Goal: Task Accomplishment & Management: Manage account settings

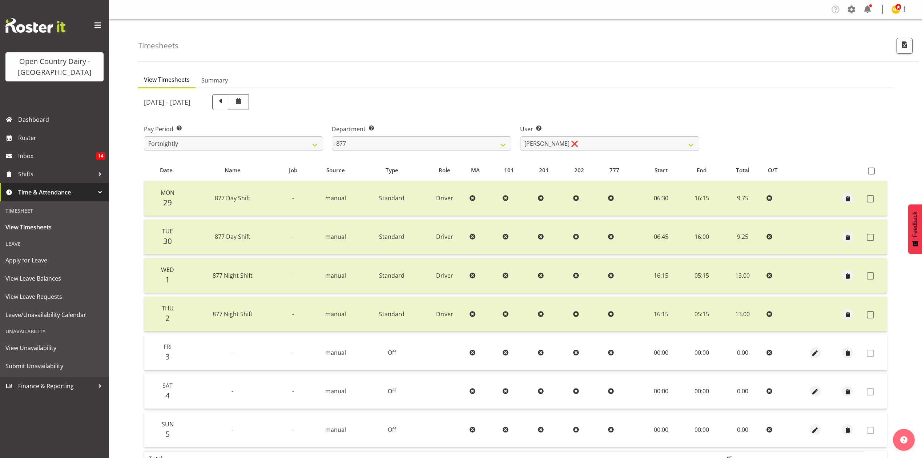
select select "690"
select select "11653"
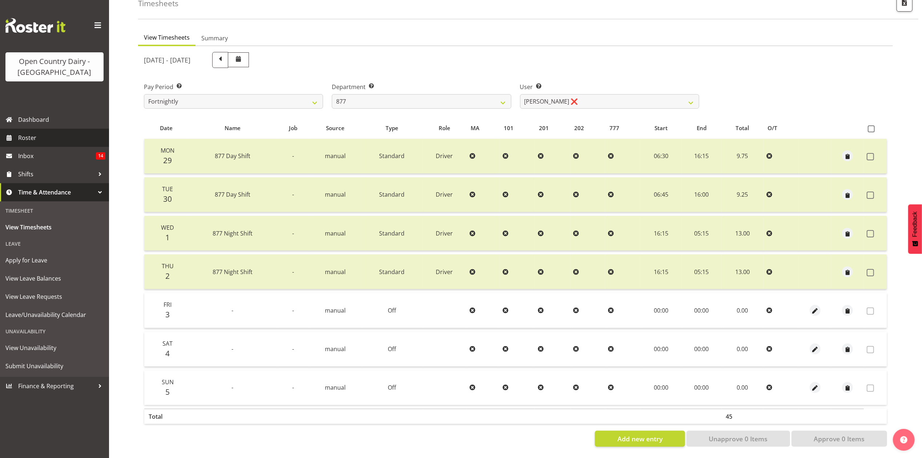
click at [52, 137] on span "Roster" at bounding box center [61, 137] width 87 height 11
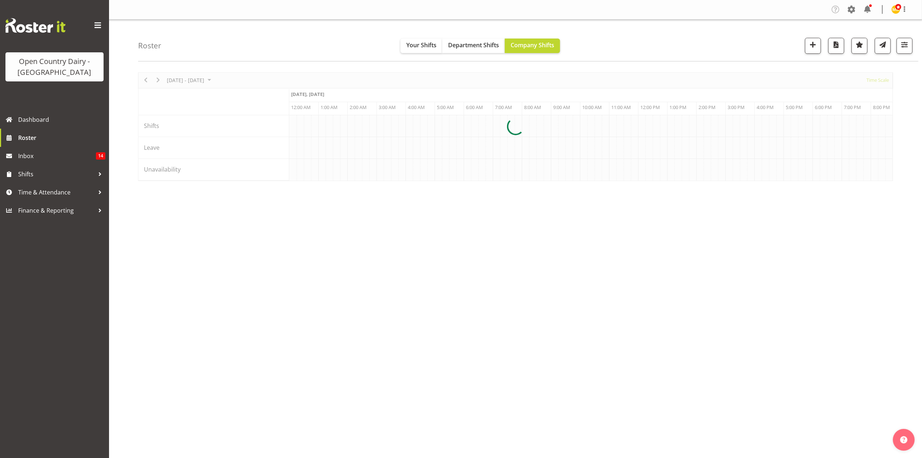
scroll to position [0, 3054]
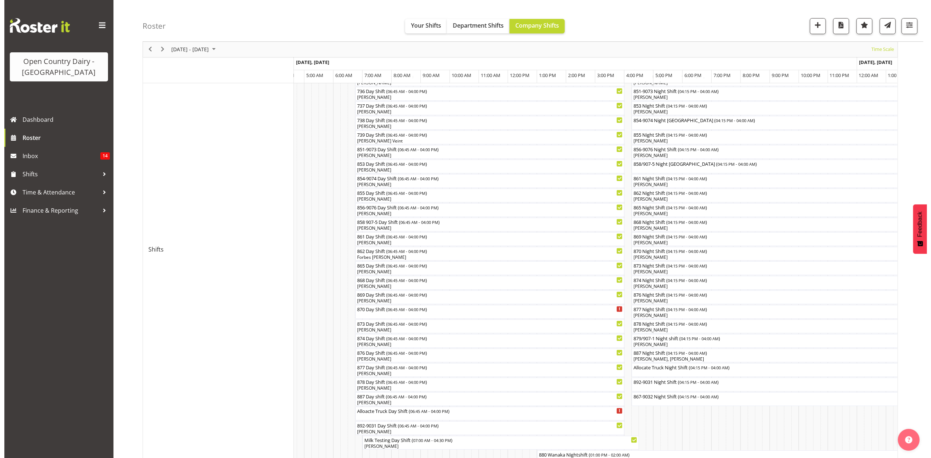
scroll to position [97, 0]
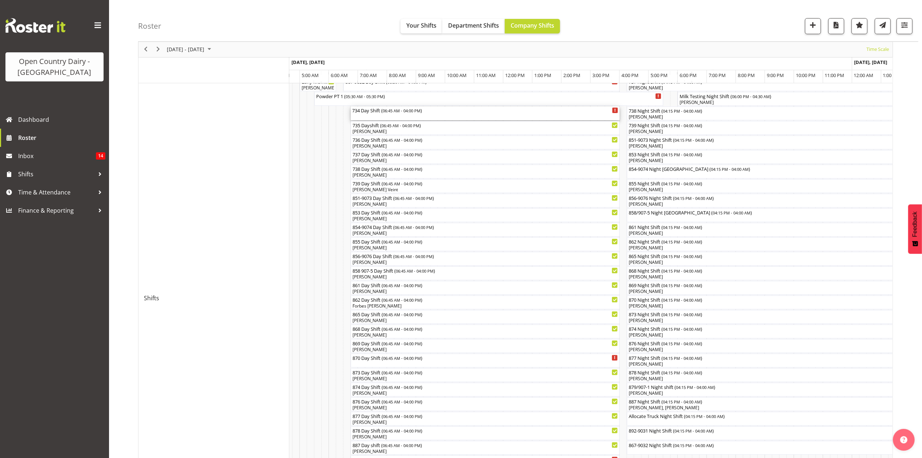
click at [364, 113] on div "734 Day Shift ( 06:45 AM - 04:00 PM )" at bounding box center [485, 110] width 266 height 7
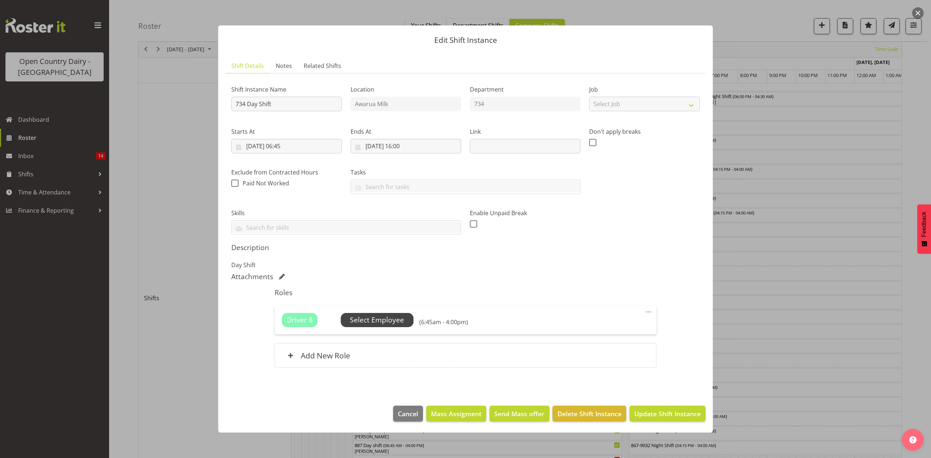
click at [382, 314] on span "Select Employee" at bounding box center [377, 320] width 73 height 14
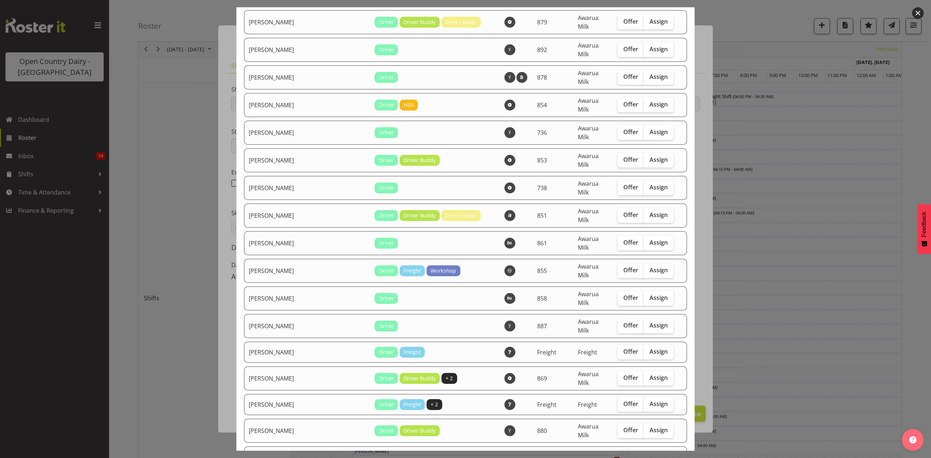
scroll to position [969, 0]
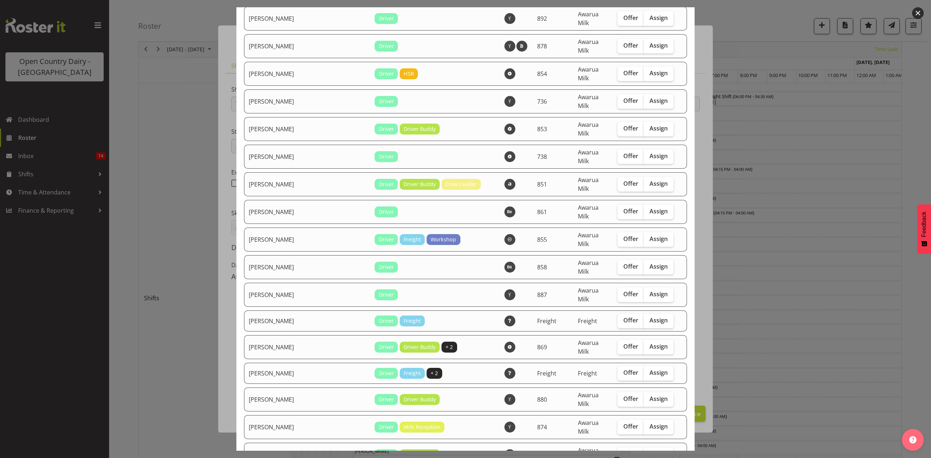
checkbox input "true"
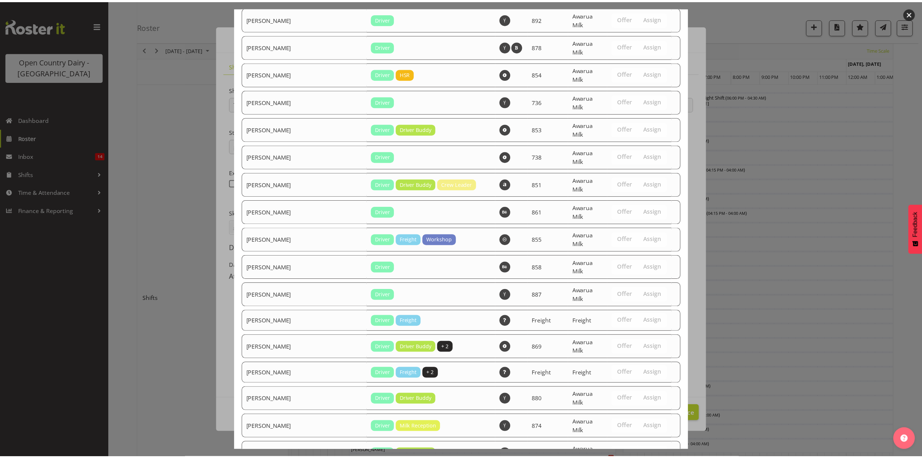
scroll to position [1212, 0]
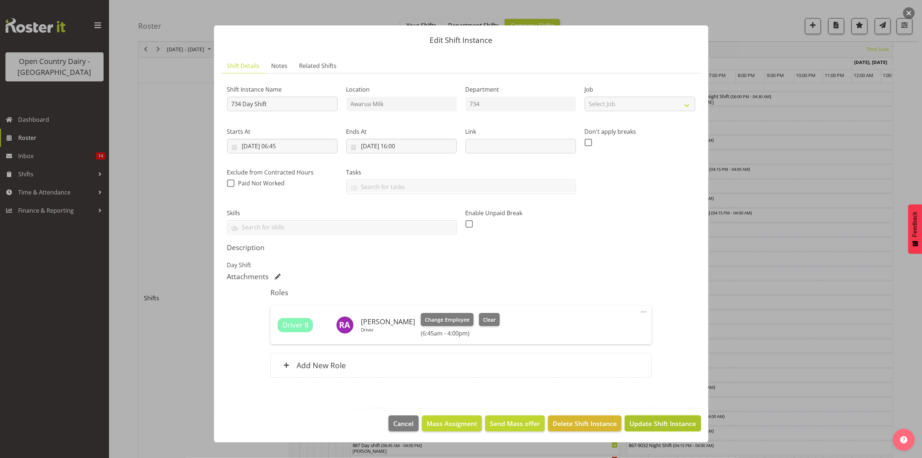
click at [680, 423] on span "Update Shift Instance" at bounding box center [663, 423] width 67 height 9
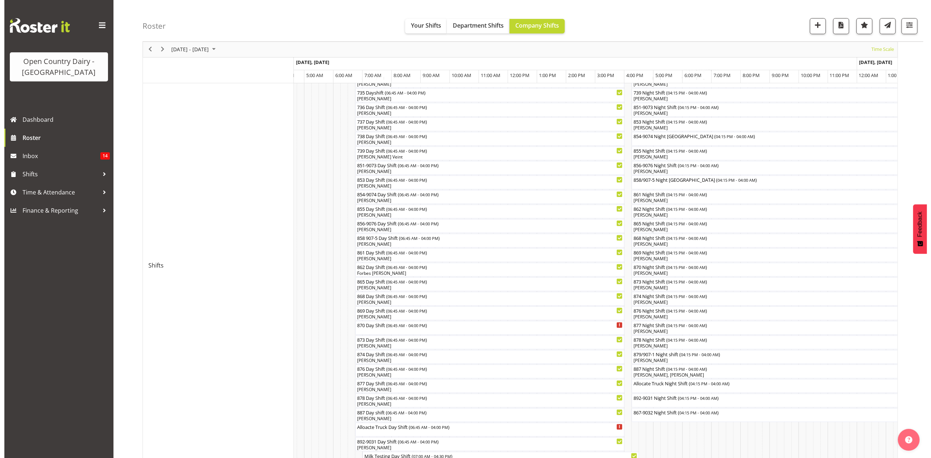
scroll to position [145, 0]
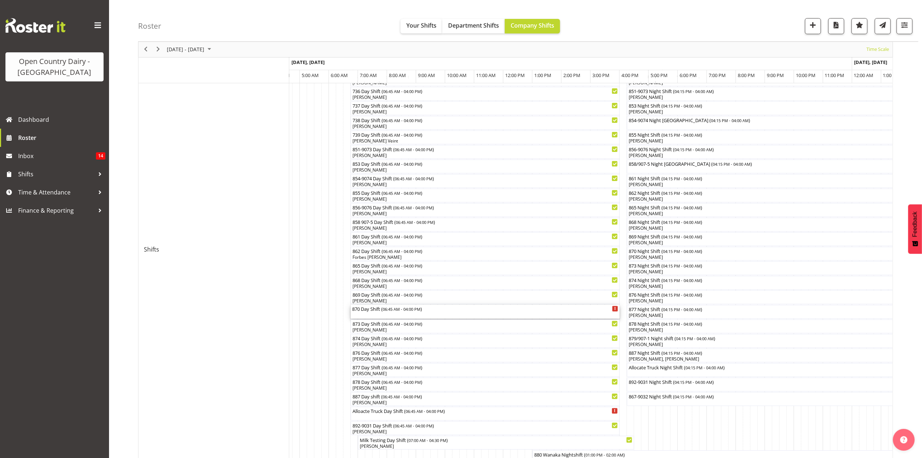
click at [396, 314] on div "870 Day Shift ( 06:45 AM - 04:00 PM )" at bounding box center [485, 312] width 266 height 14
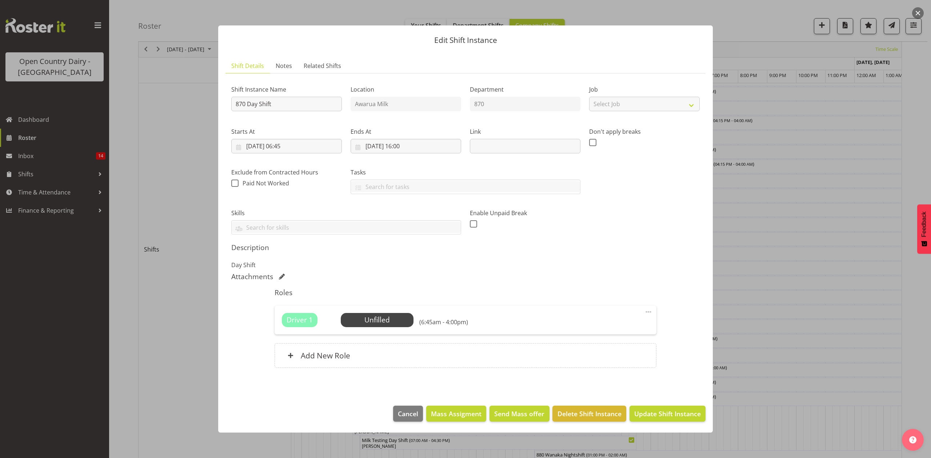
click at [0, 0] on span "Select Employee" at bounding box center [0, 0] width 0 height 0
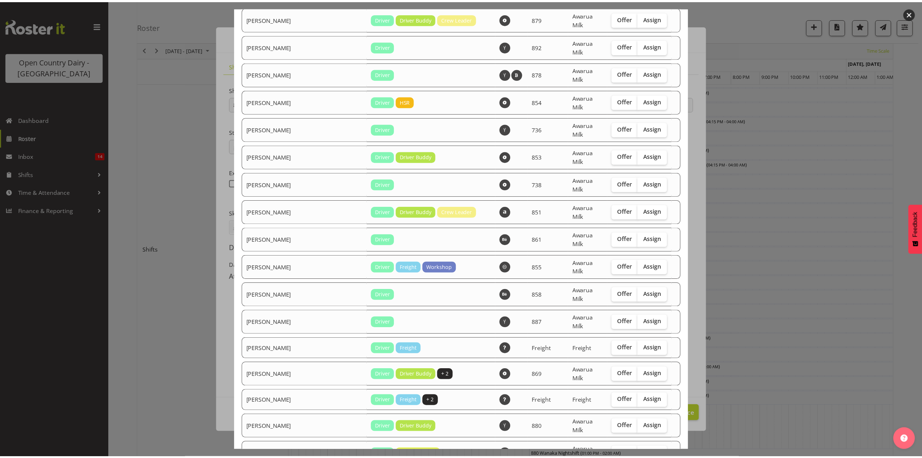
scroll to position [1229, 0]
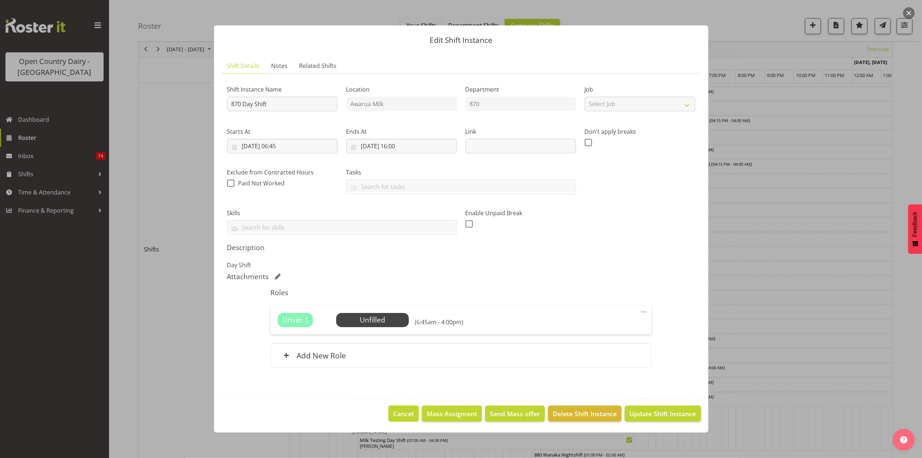
click at [409, 413] on span "Cancel" at bounding box center [404, 413] width 20 height 9
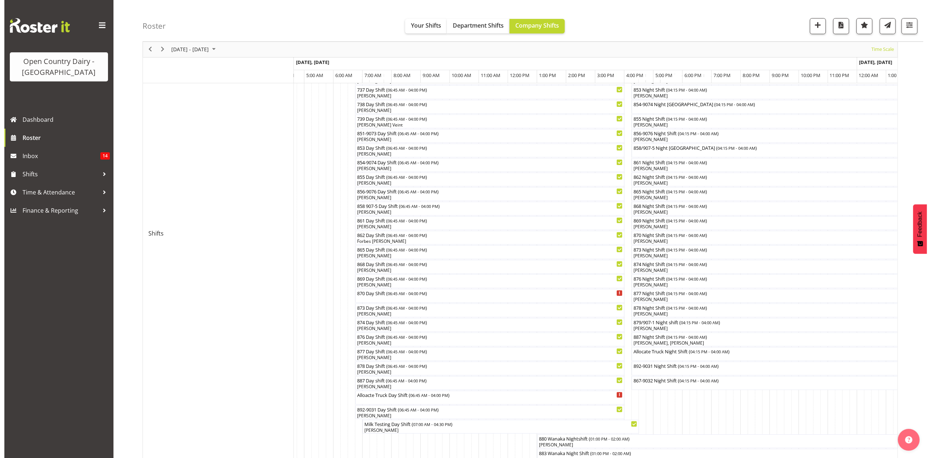
scroll to position [145, 0]
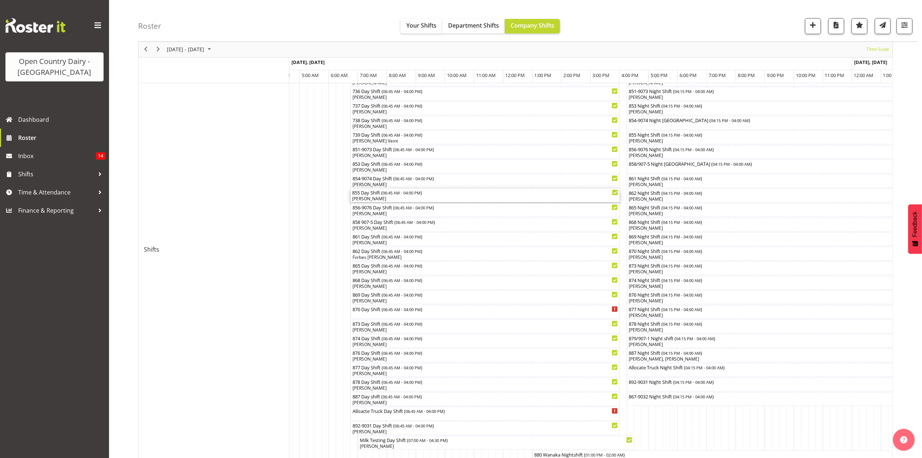
click at [374, 196] on div "855 Day Shift ( 06:45 AM - 04:00 PM ) [PERSON_NAME]" at bounding box center [485, 196] width 266 height 14
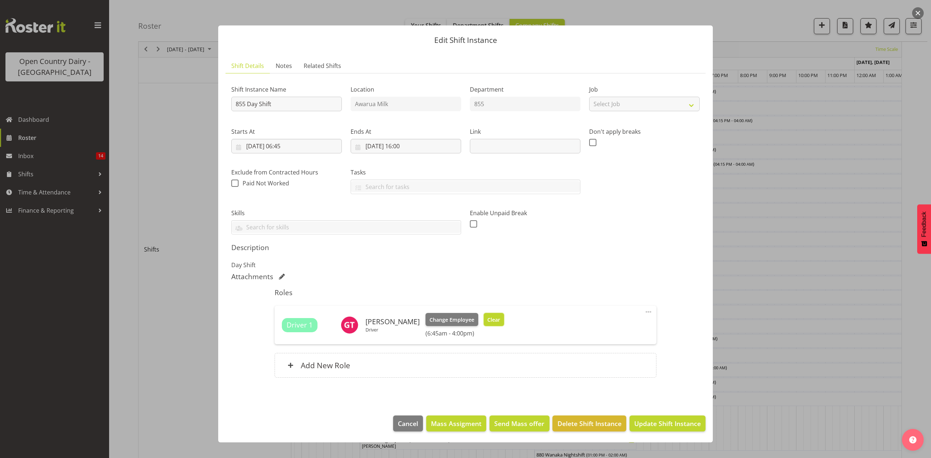
click at [487, 317] on span "Clear" at bounding box center [493, 320] width 13 height 8
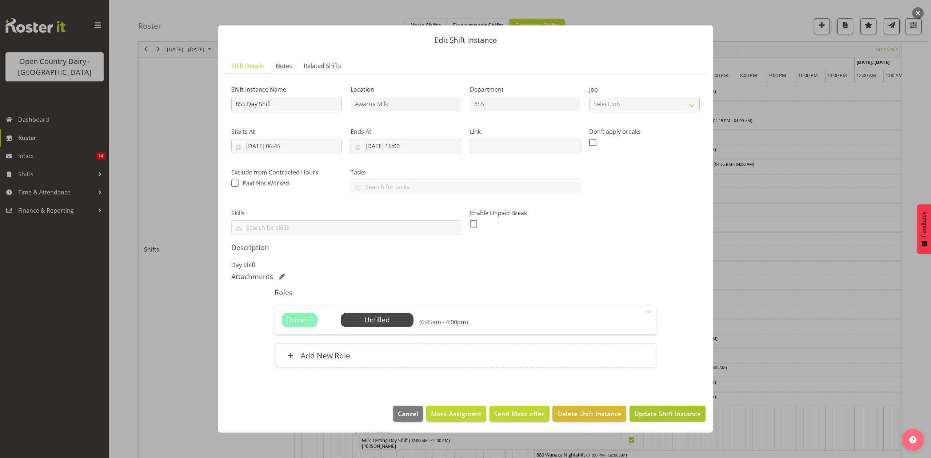
click at [650, 418] on span "Update Shift Instance" at bounding box center [667, 413] width 67 height 9
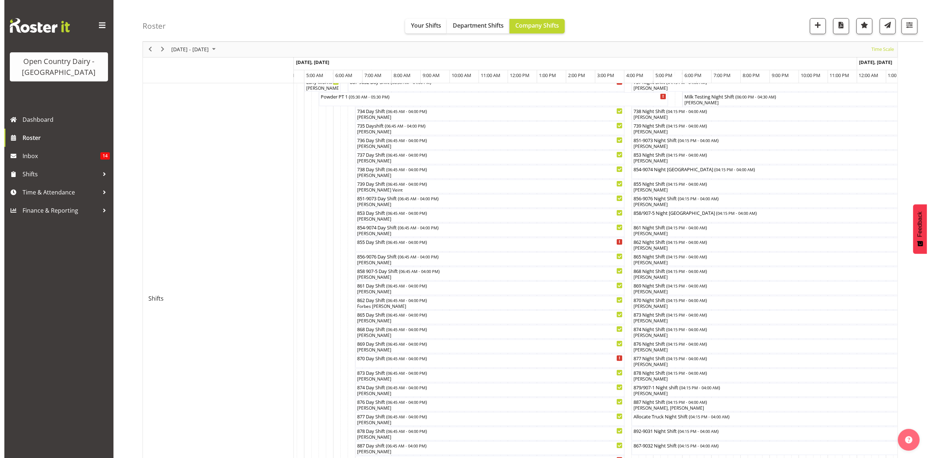
scroll to position [97, 0]
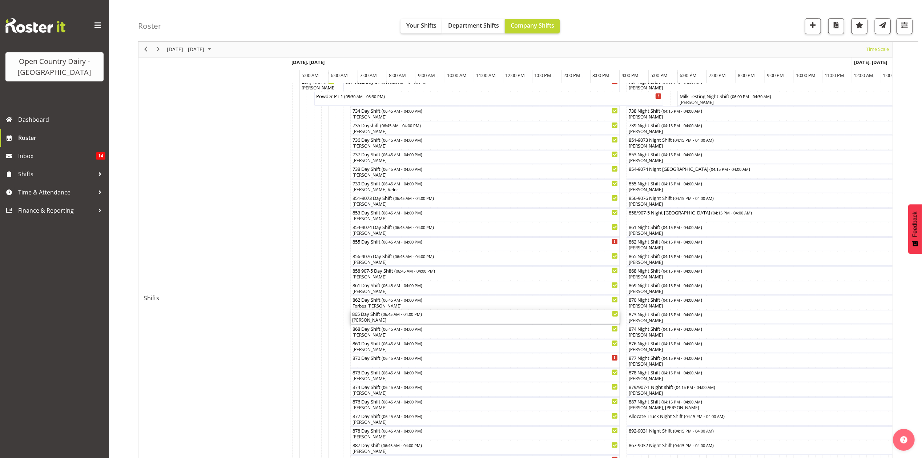
click at [371, 314] on div "865 Day Shift ( 06:45 AM - 04:00 PM )" at bounding box center [485, 313] width 266 height 7
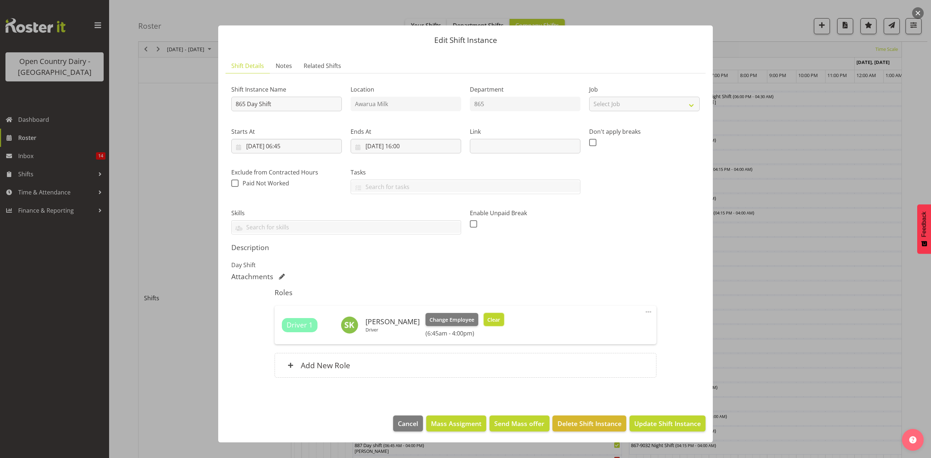
click at [483, 320] on button "Clear" at bounding box center [493, 319] width 21 height 13
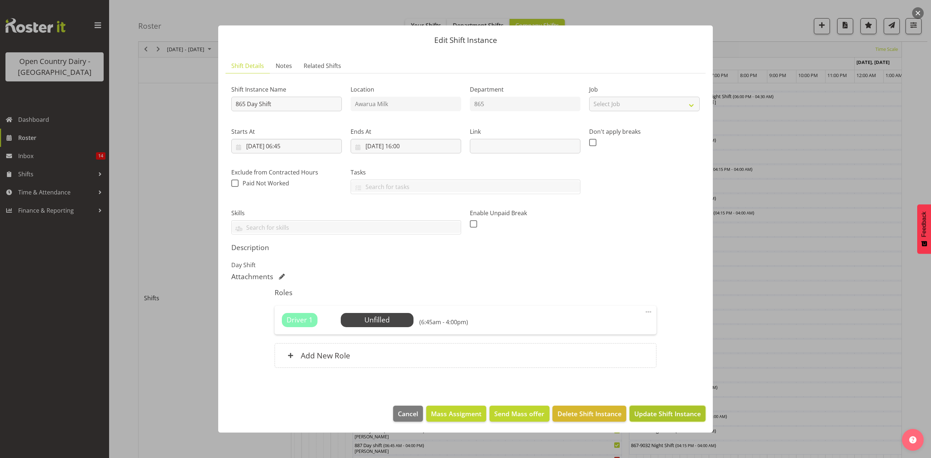
click at [650, 411] on span "Update Shift Instance" at bounding box center [667, 413] width 67 height 9
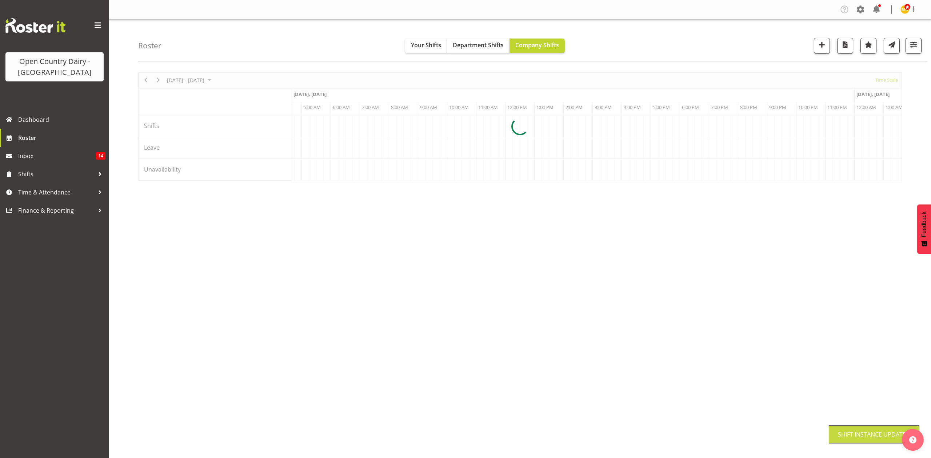
scroll to position [0, 0]
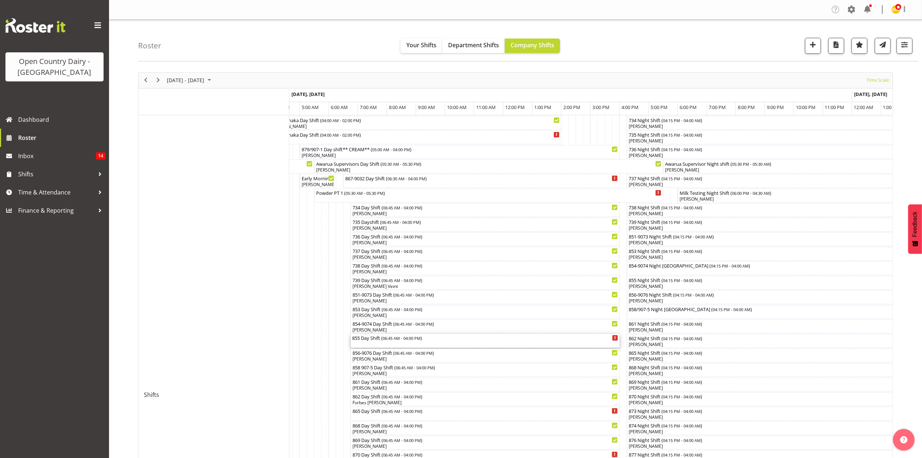
click at [402, 345] on div "855 Day Shift ( 06:45 AM - 04:00 PM )" at bounding box center [485, 341] width 266 height 14
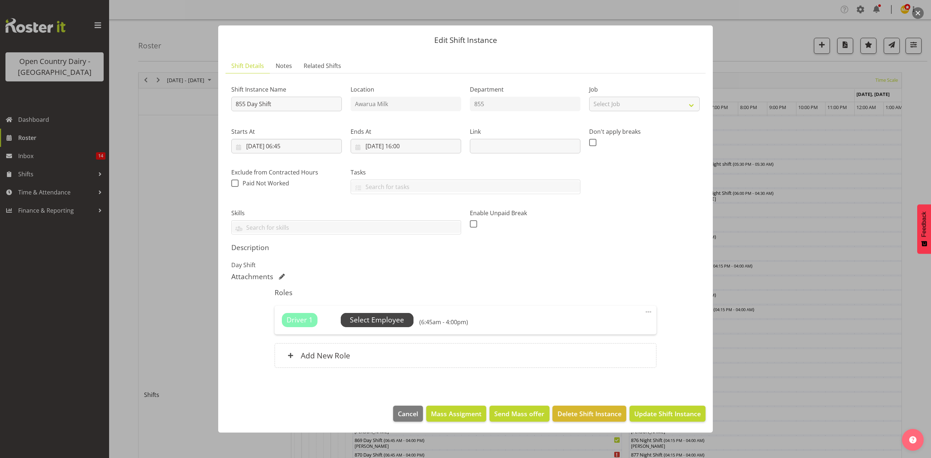
click at [387, 321] on span "Select Employee" at bounding box center [377, 320] width 54 height 11
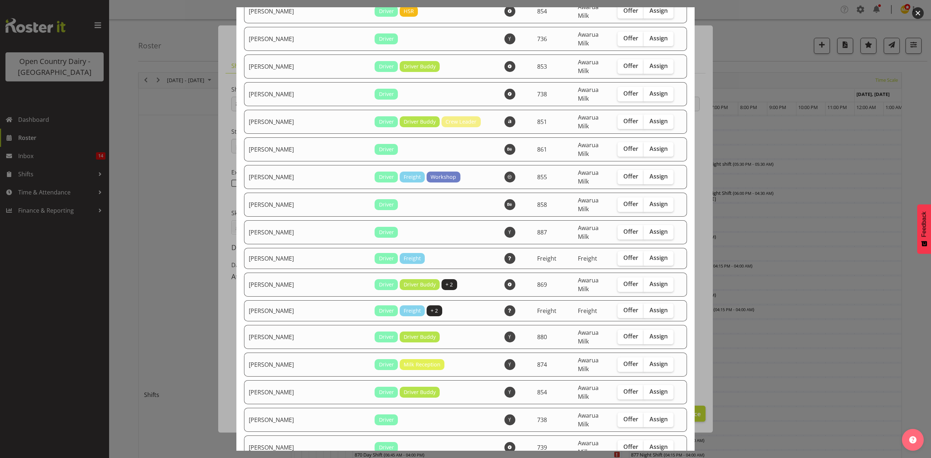
scroll to position [1115, 0]
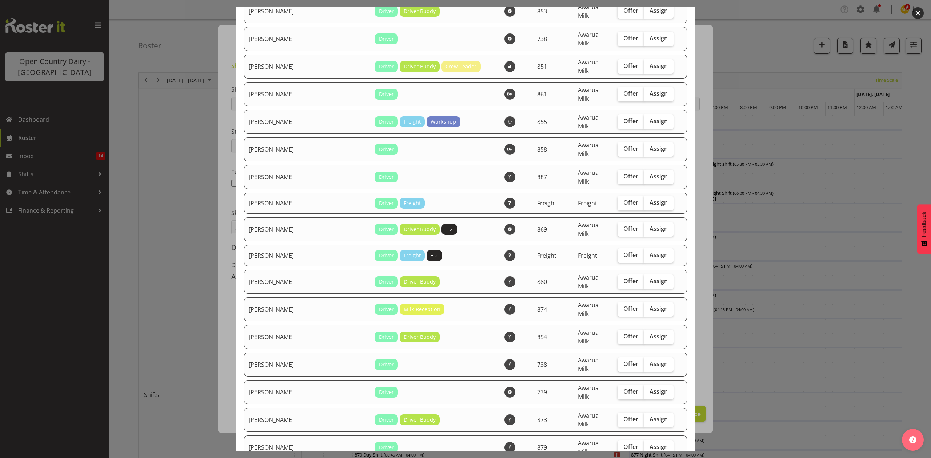
checkbox input "true"
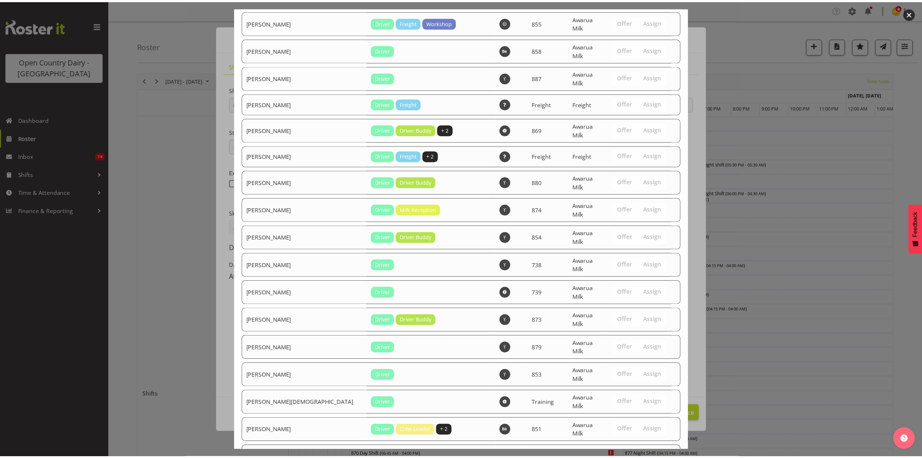
scroll to position [1254, 0]
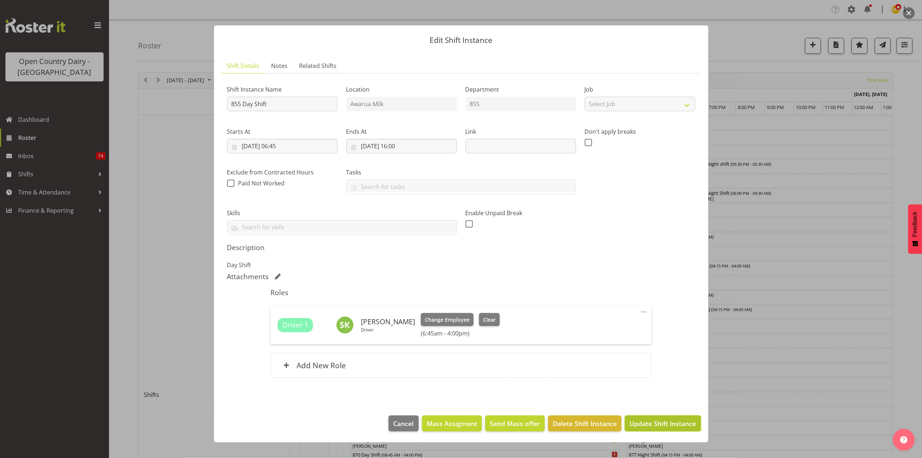
click at [678, 420] on span "Update Shift Instance" at bounding box center [663, 423] width 67 height 9
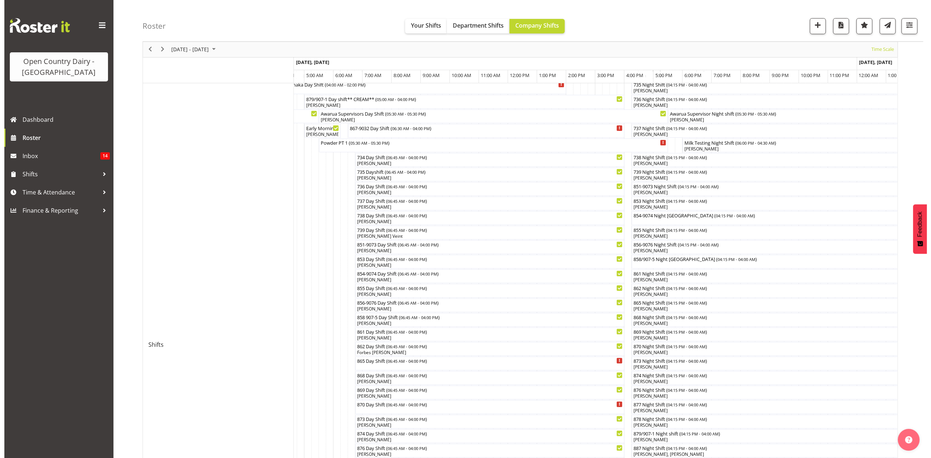
scroll to position [97, 0]
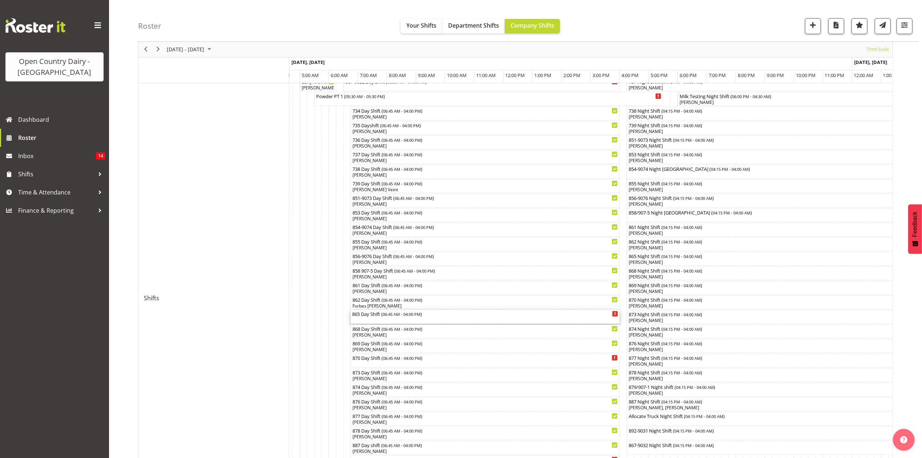
click at [383, 316] on div "865 Day Shift ( 06:45 AM - 04:00 PM )" at bounding box center [485, 313] width 266 height 7
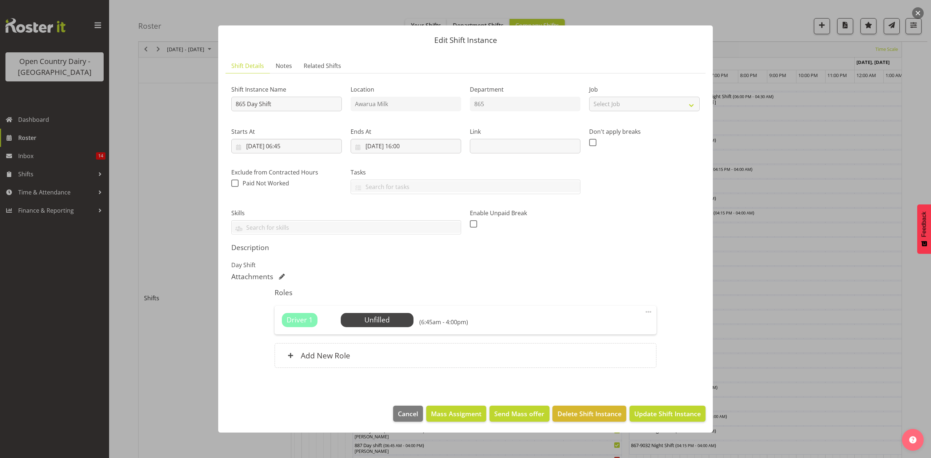
click at [0, 0] on span "Select Employee" at bounding box center [0, 0] width 0 height 0
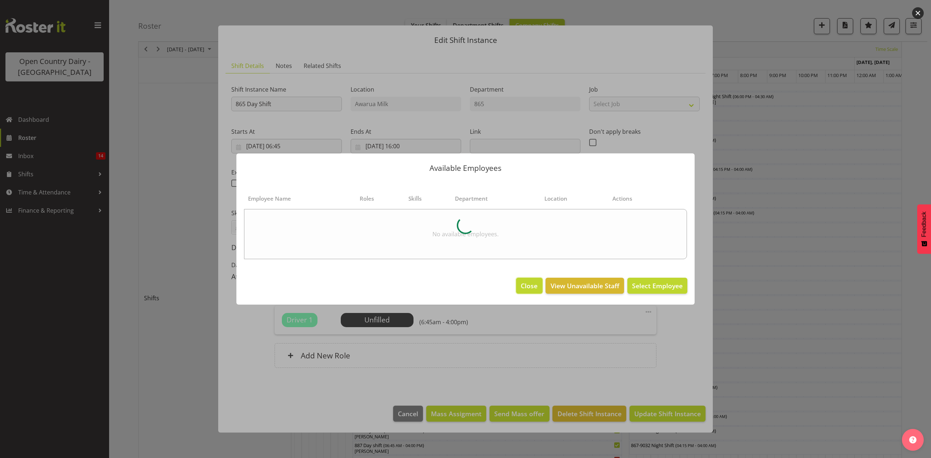
click at [530, 282] on span "Close" at bounding box center [529, 285] width 17 height 9
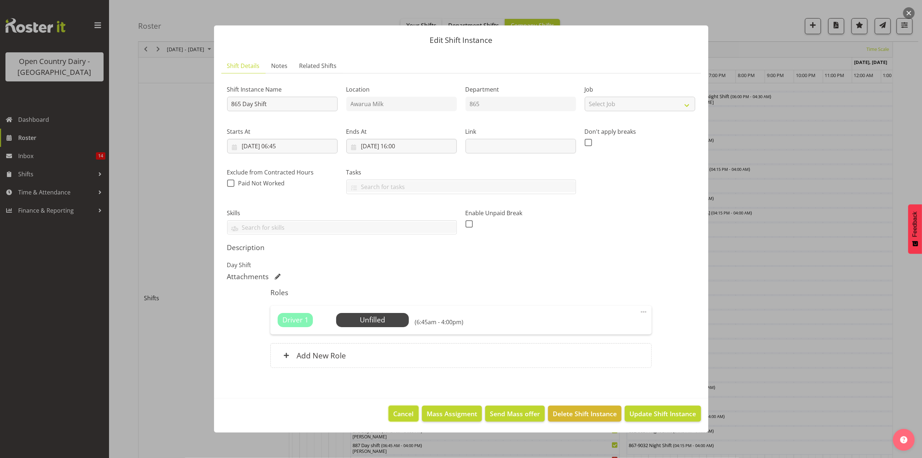
click at [414, 411] on span "Cancel" at bounding box center [404, 413] width 20 height 9
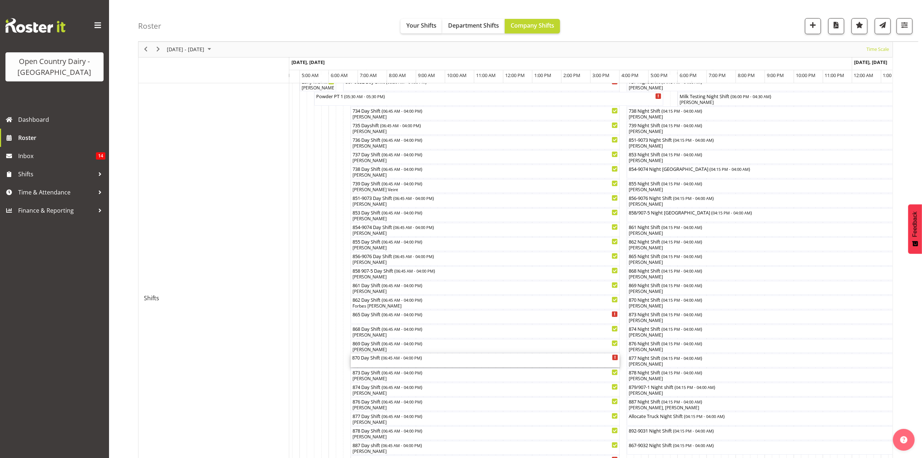
click at [397, 361] on div "870 Day Shift ( 06:45 AM - 04:00 PM )" at bounding box center [485, 361] width 266 height 14
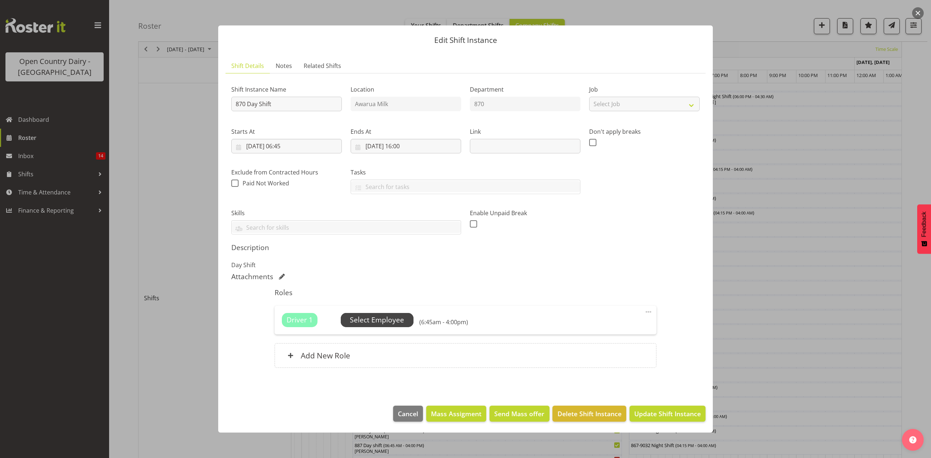
click at [380, 322] on span "Select Employee" at bounding box center [377, 320] width 54 height 11
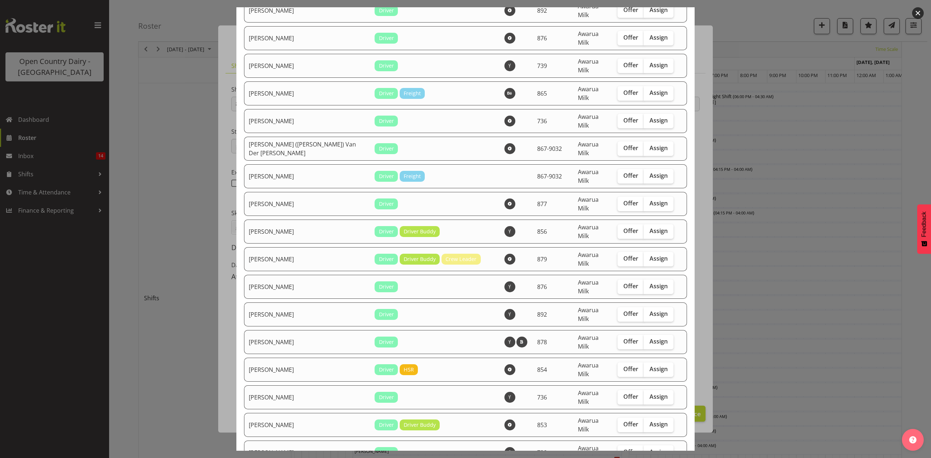
scroll to position [727, 0]
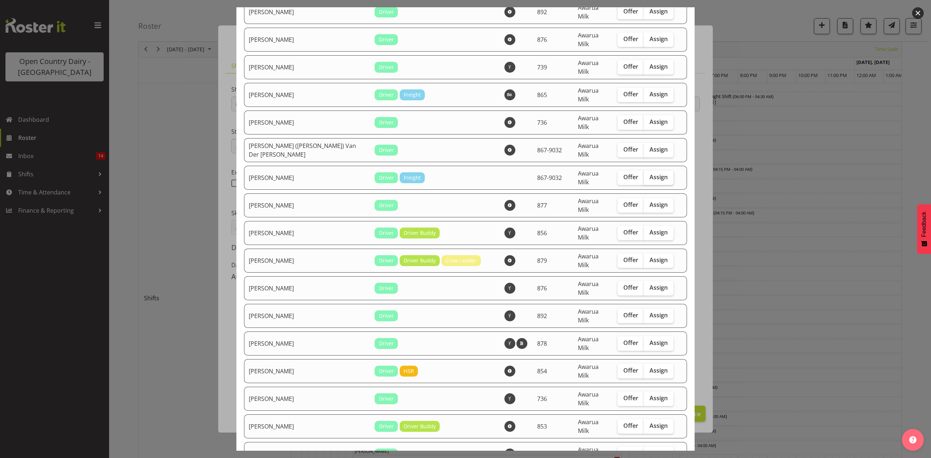
click at [649, 173] on span "Assign" at bounding box center [658, 176] width 18 height 7
click at [648, 175] on input "Assign" at bounding box center [645, 177] width 5 height 5
checkbox input "true"
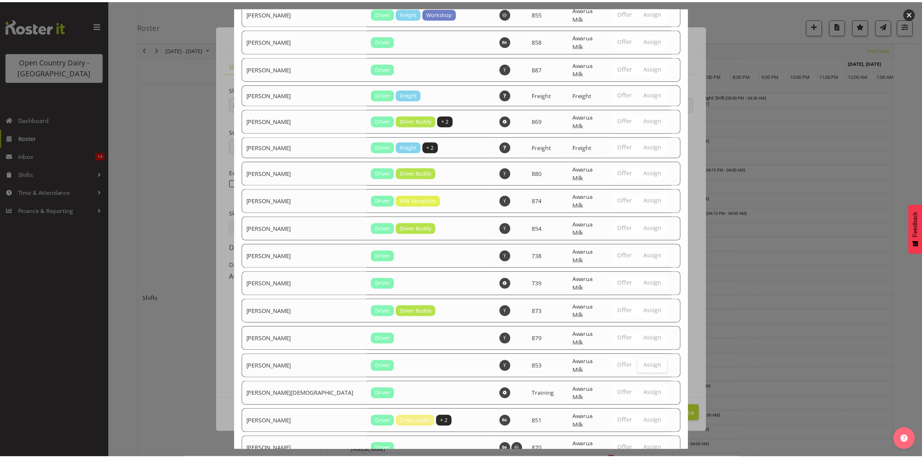
scroll to position [1254, 0]
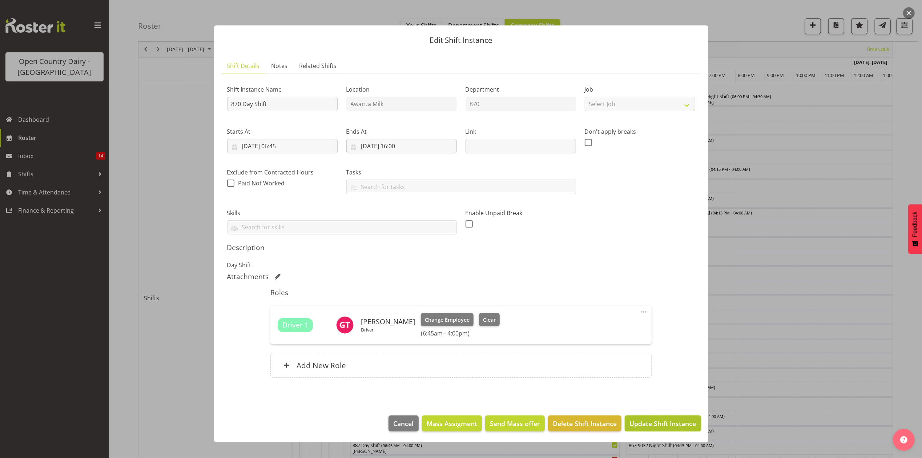
click at [675, 426] on span "Update Shift Instance" at bounding box center [663, 423] width 67 height 9
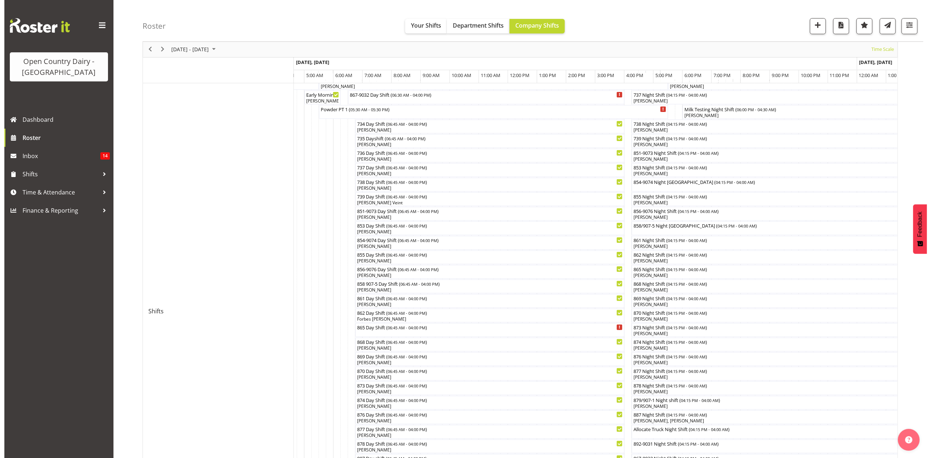
scroll to position [97, 0]
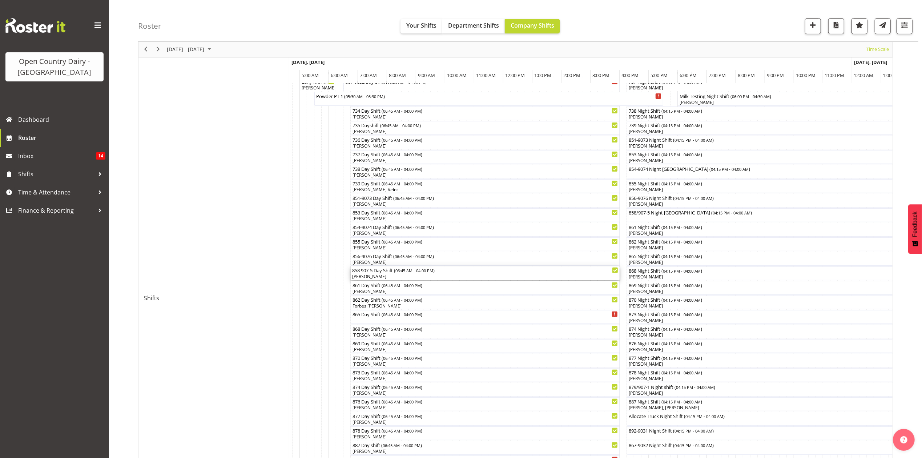
click at [382, 270] on div "858 907-5 Day Shift ( 06:45 AM - 04:00 PM )" at bounding box center [485, 269] width 266 height 7
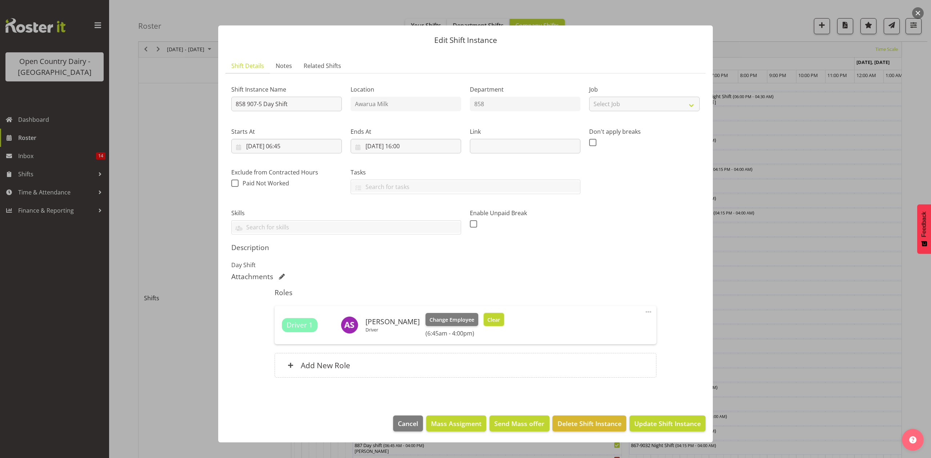
click at [495, 320] on button "Clear" at bounding box center [493, 319] width 21 height 13
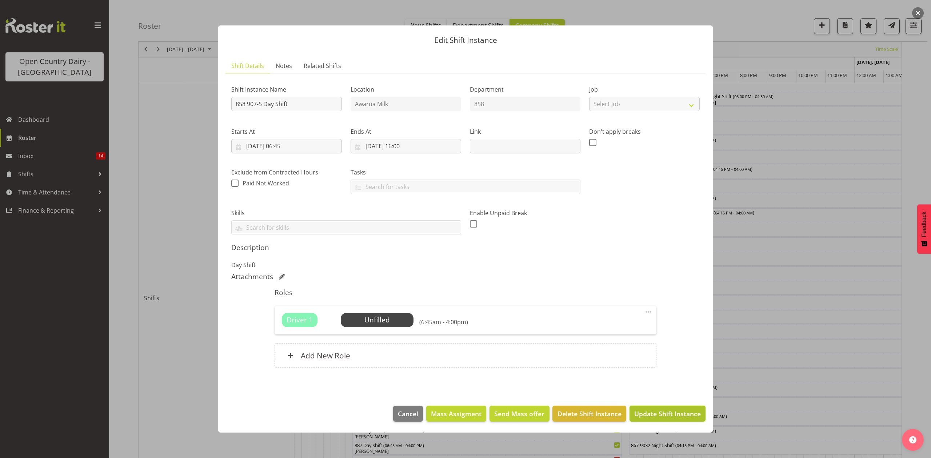
click at [643, 408] on button "Update Shift Instance" at bounding box center [667, 414] width 76 height 16
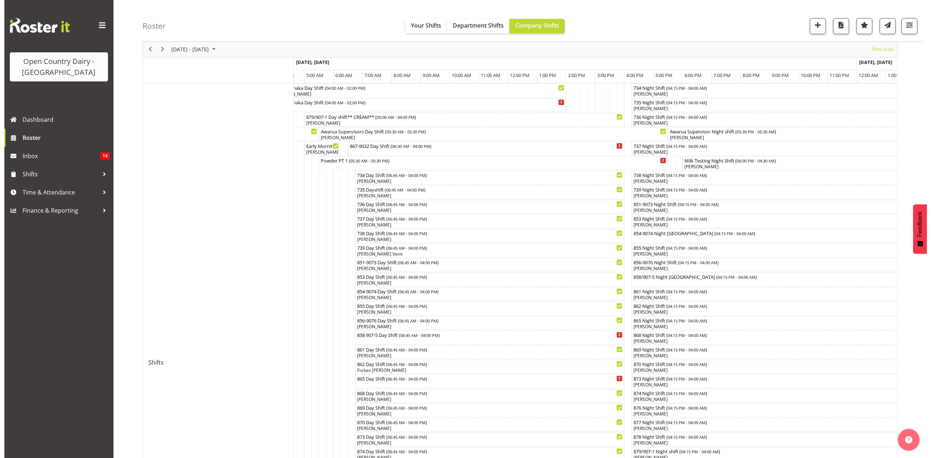
scroll to position [48, 0]
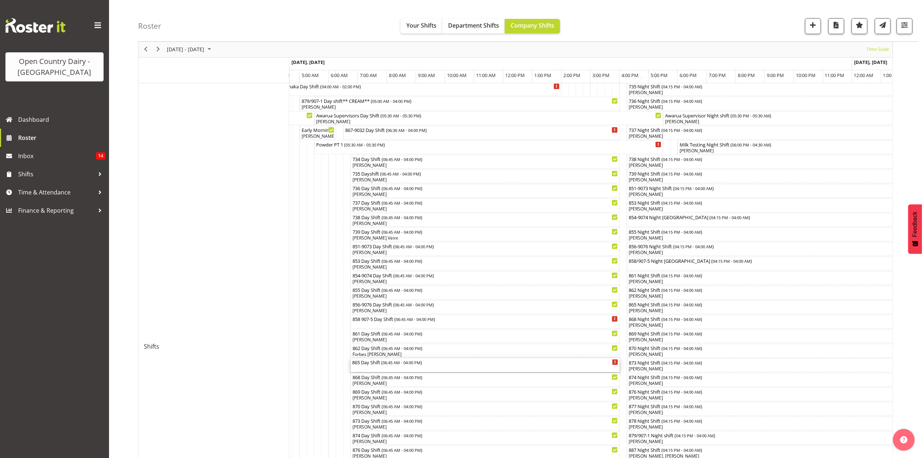
click at [393, 364] on span "06:45 AM - 04:00 PM" at bounding box center [402, 363] width 38 height 6
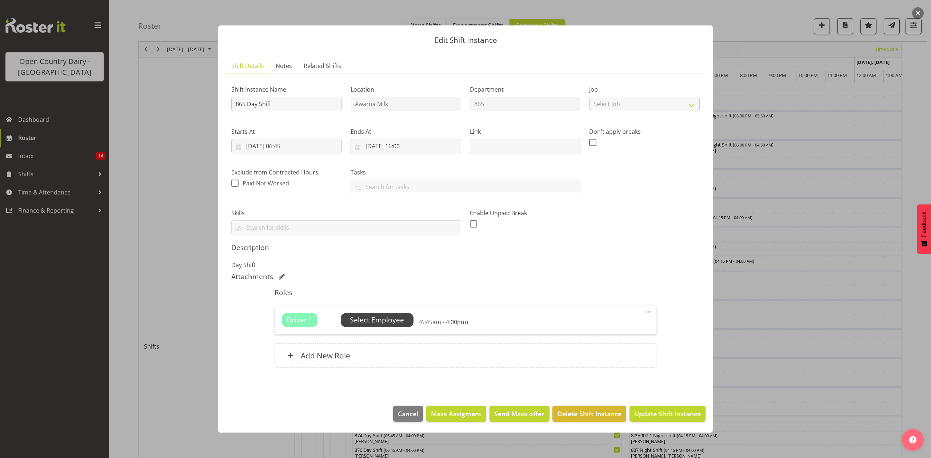
click at [369, 325] on span "Select Employee" at bounding box center [377, 320] width 54 height 11
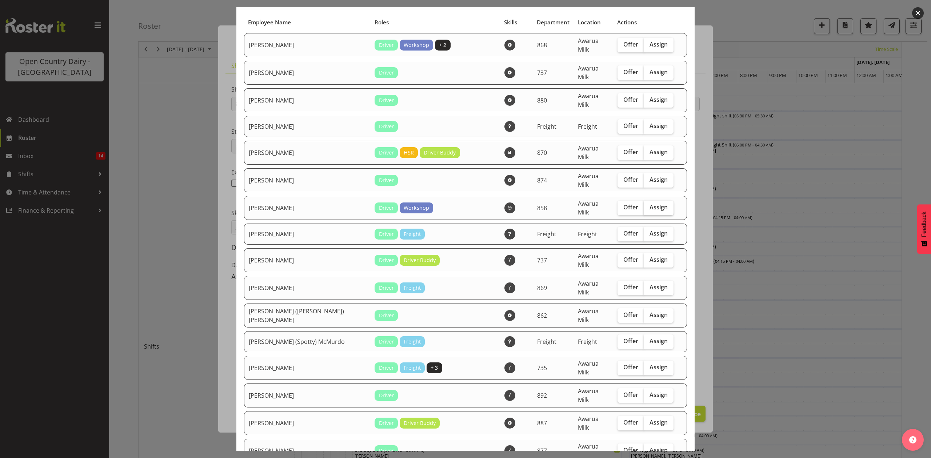
click at [649, 204] on span "Assign" at bounding box center [658, 207] width 18 height 7
click at [643, 205] on input "Assign" at bounding box center [645, 207] width 5 height 5
checkbox input "true"
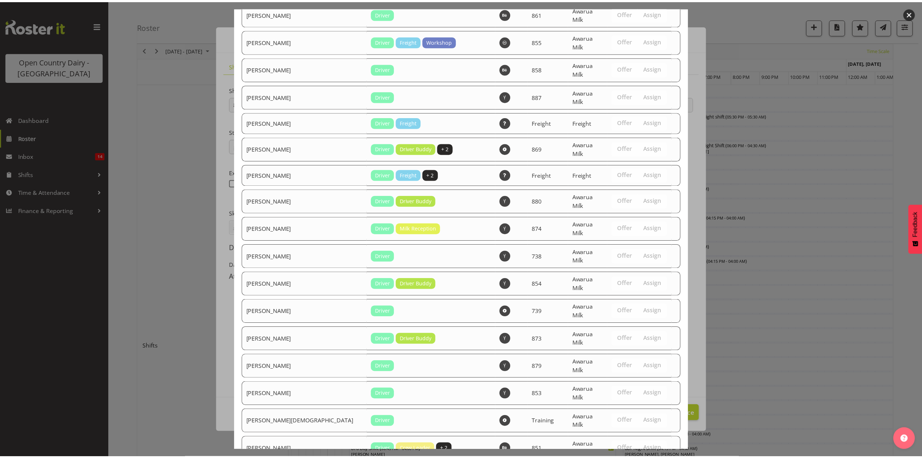
scroll to position [1254, 0]
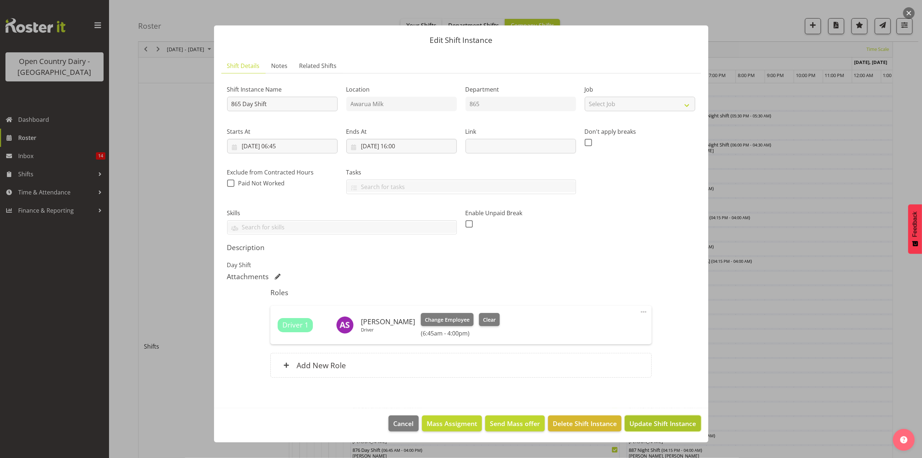
click at [673, 427] on span "Update Shift Instance" at bounding box center [663, 423] width 67 height 9
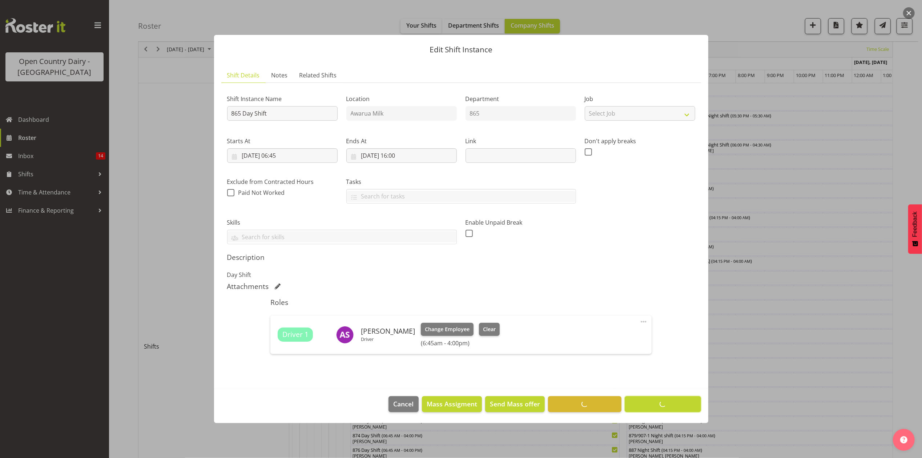
scroll to position [0, 0]
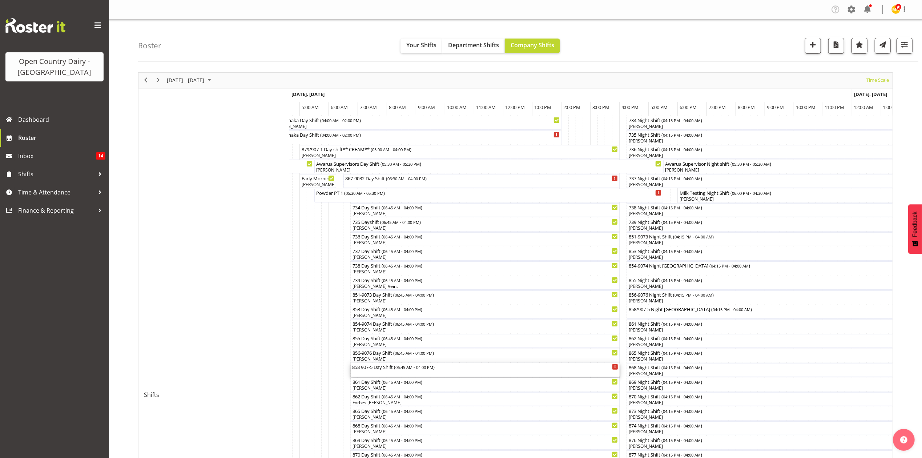
click at [411, 367] on span "06:45 AM - 04:00 PM" at bounding box center [415, 367] width 38 height 6
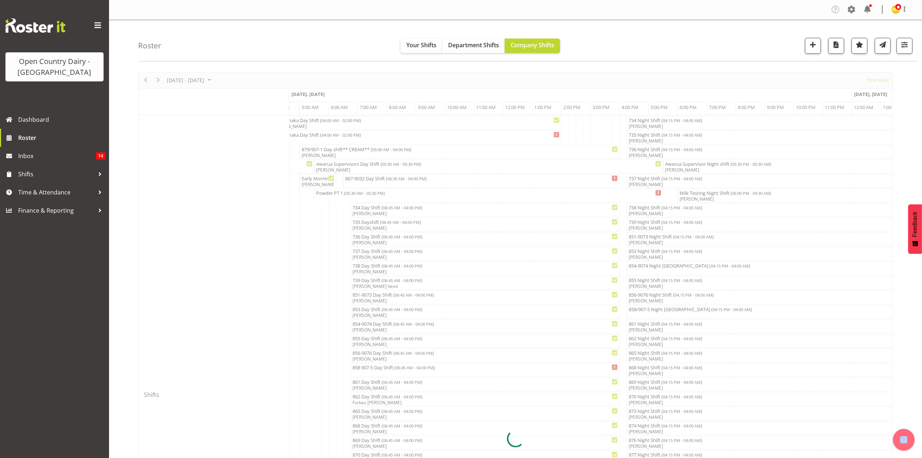
click at [411, 367] on div at bounding box center [515, 438] width 755 height 733
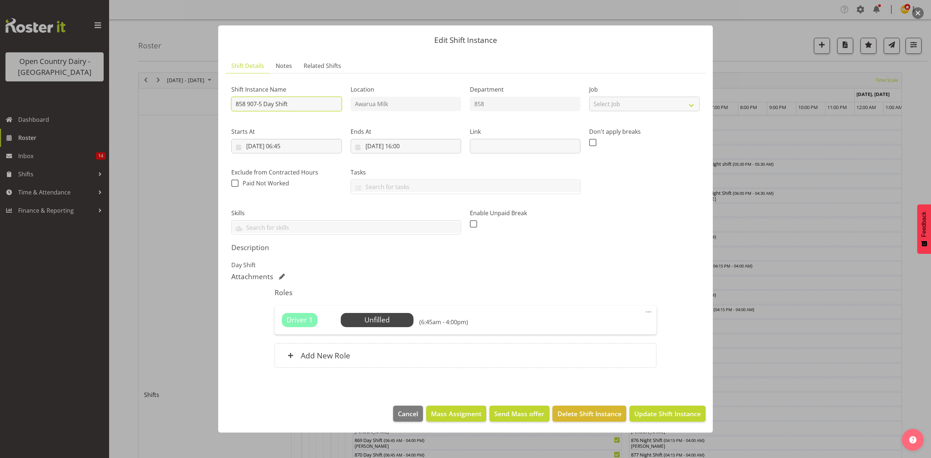
click at [293, 103] on input "858 907-5 Day Shift" at bounding box center [286, 104] width 111 height 15
type input "858 907-5 [GEOGRAPHIC_DATA]"
click at [670, 419] on button "Update Shift Instance" at bounding box center [667, 414] width 76 height 16
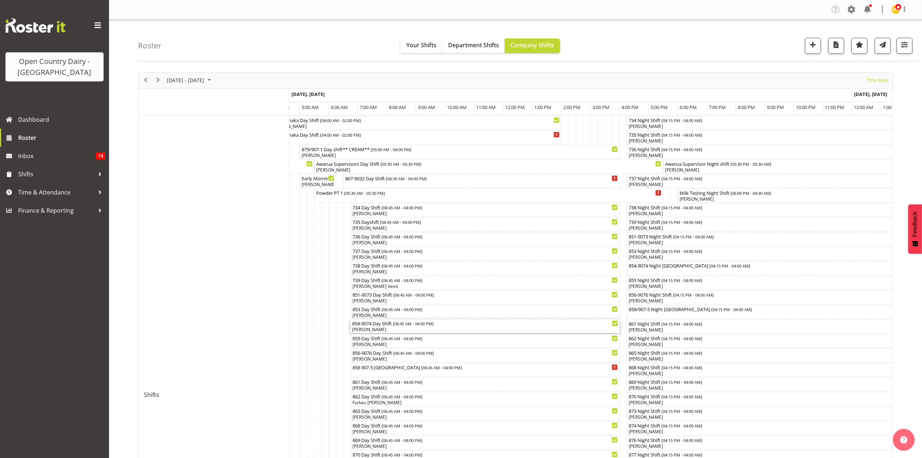
click at [377, 323] on div "854-9074 Day Shift ( 06:45 AM - 04:00 PM )" at bounding box center [485, 323] width 266 height 7
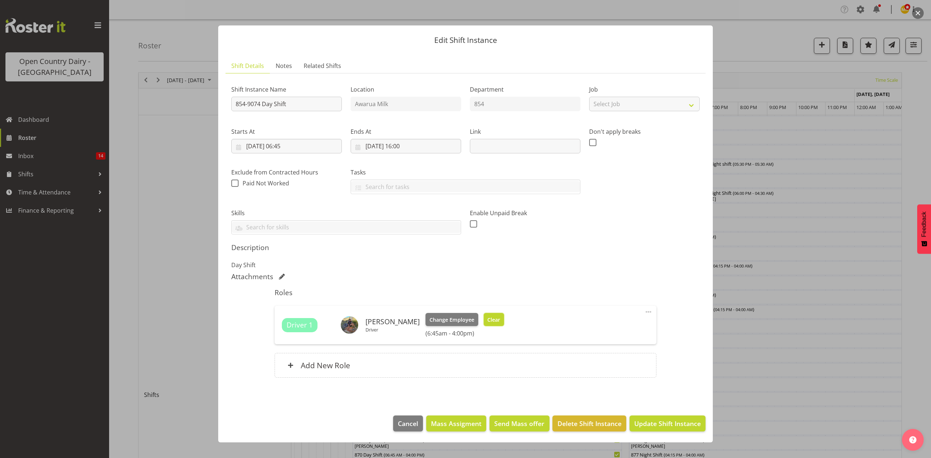
click at [491, 324] on span "Clear" at bounding box center [493, 320] width 13 height 8
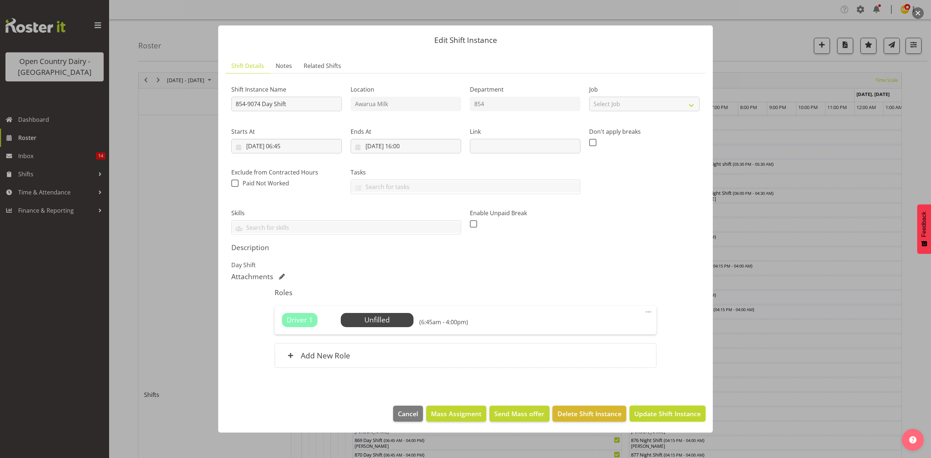
click at [639, 415] on span "Update Shift Instance" at bounding box center [667, 413] width 67 height 9
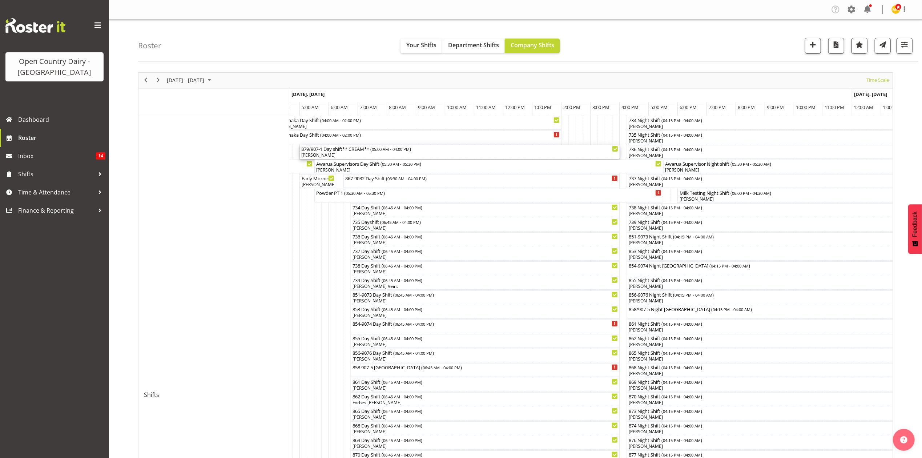
click at [453, 153] on div "[PERSON_NAME]" at bounding box center [459, 155] width 317 height 7
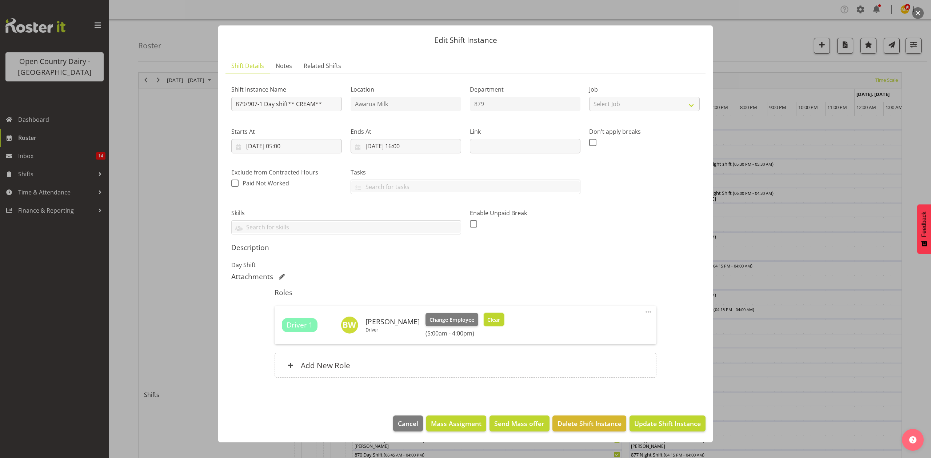
click at [489, 325] on button "Clear" at bounding box center [493, 319] width 21 height 13
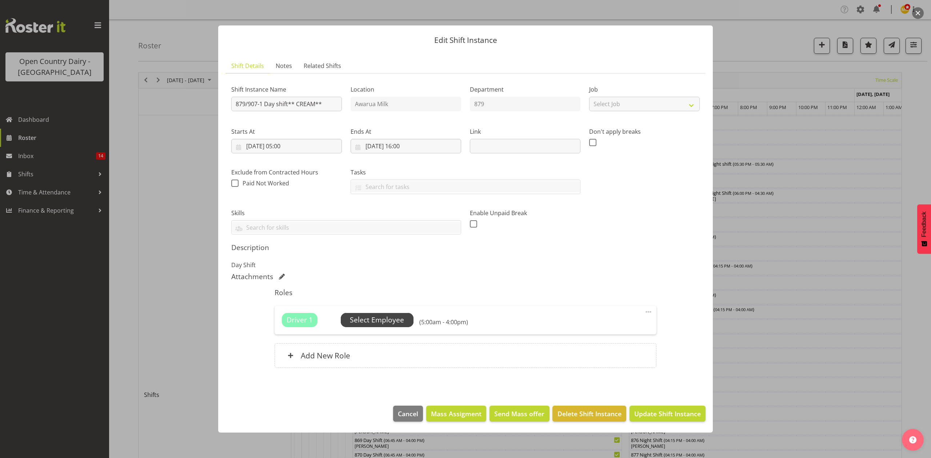
click at [376, 322] on span "Select Employee" at bounding box center [377, 320] width 54 height 11
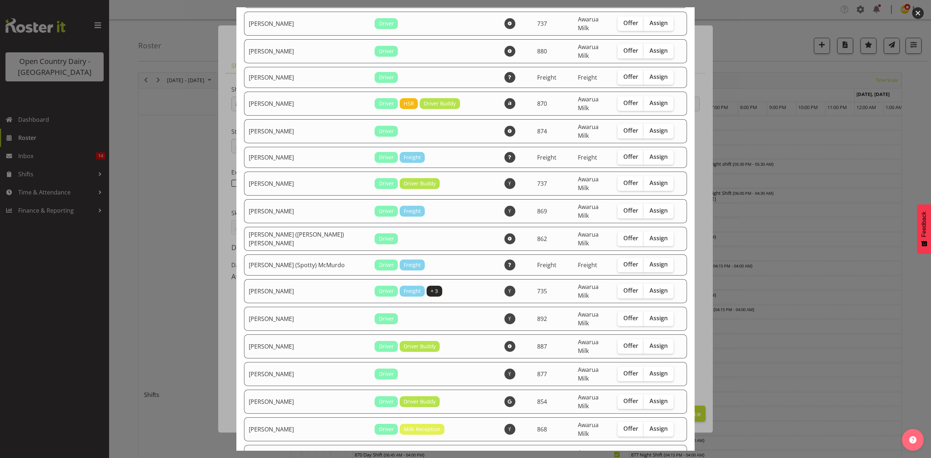
scroll to position [97, 0]
click at [649, 398] on span "Assign" at bounding box center [658, 401] width 18 height 7
click at [643, 399] on input "Assign" at bounding box center [645, 401] width 5 height 5
checkbox input "true"
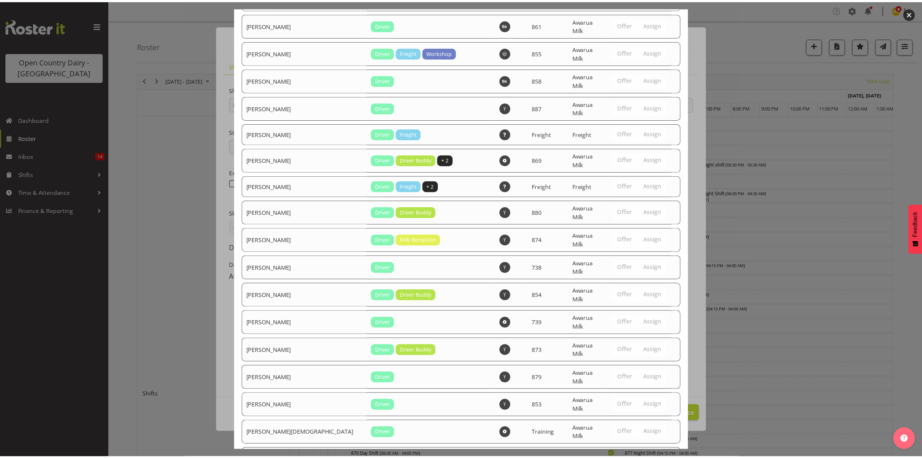
scroll to position [1254, 0]
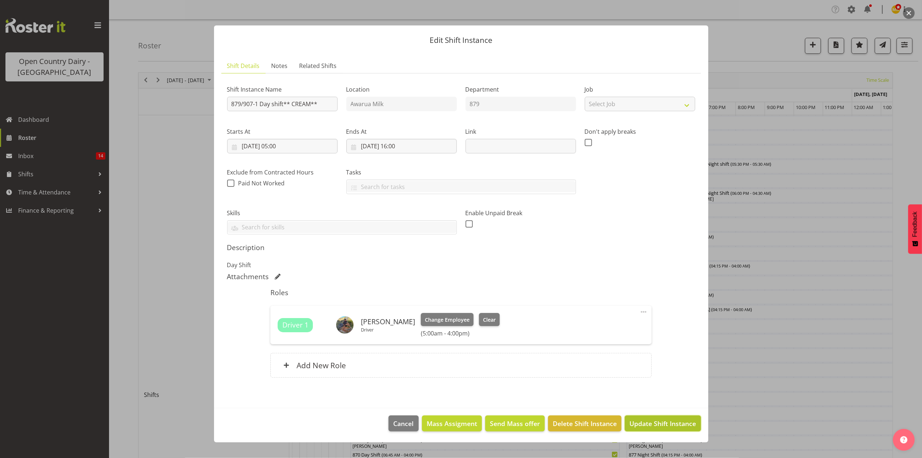
click at [675, 427] on span "Update Shift Instance" at bounding box center [663, 423] width 67 height 9
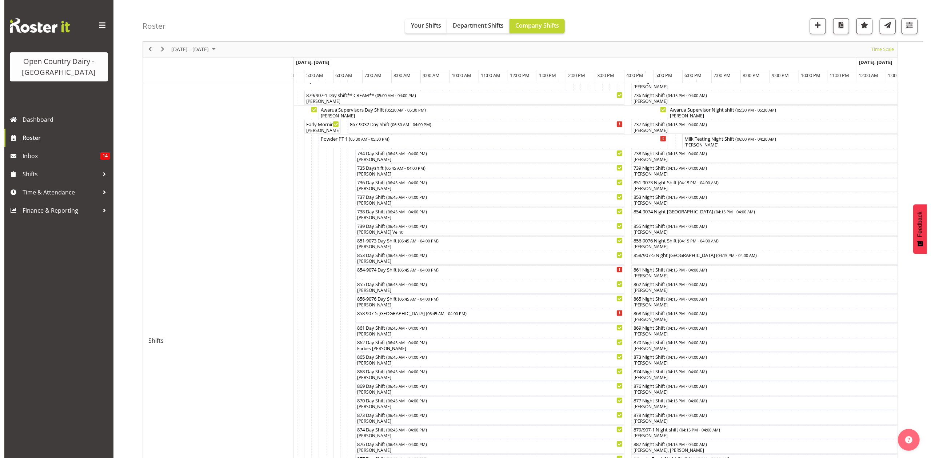
scroll to position [97, 0]
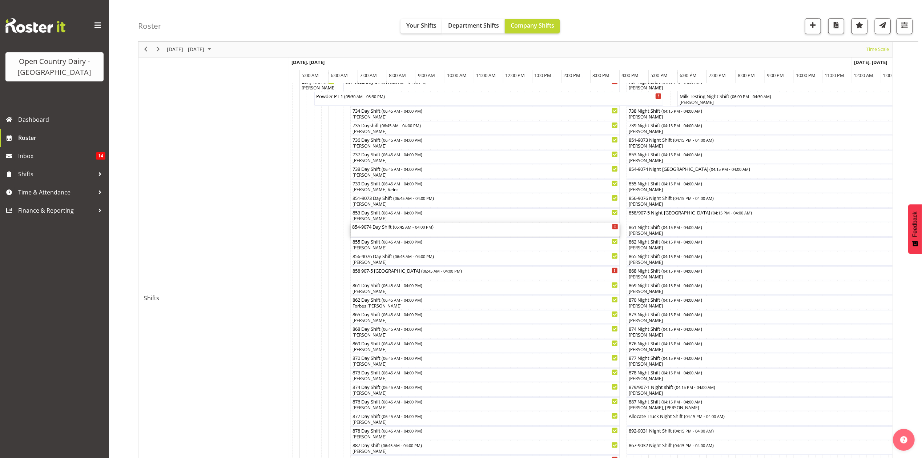
click at [386, 229] on div "854-9074 Day Shift ( 06:45 AM - 04:00 PM )" at bounding box center [485, 226] width 266 height 7
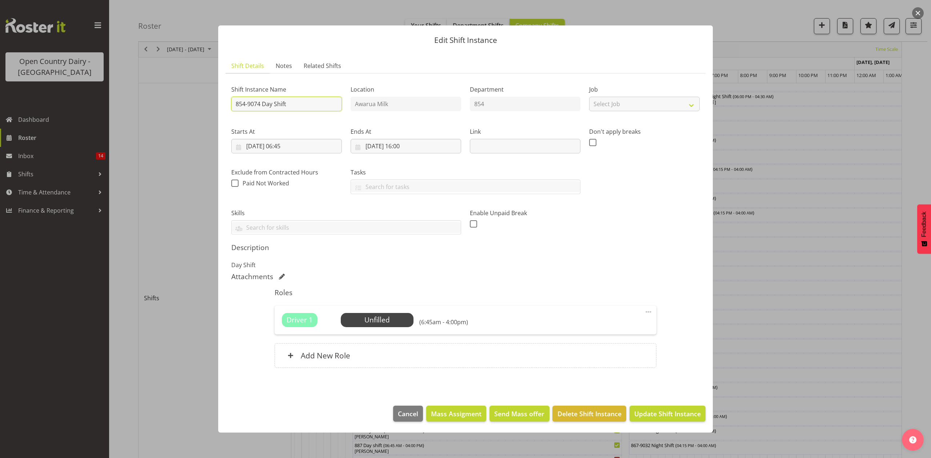
click at [310, 100] on input "854-9074 Day Shift" at bounding box center [286, 104] width 111 height 15
drag, startPoint x: 294, startPoint y: 103, endPoint x: 264, endPoint y: 103, distance: 30.2
click at [264, 103] on input "854-9074 Day Shift" at bounding box center [286, 104] width 111 height 15
type input "854-9074 [GEOGRAPHIC_DATA]"
click at [680, 418] on span "Update Shift Instance" at bounding box center [667, 413] width 67 height 9
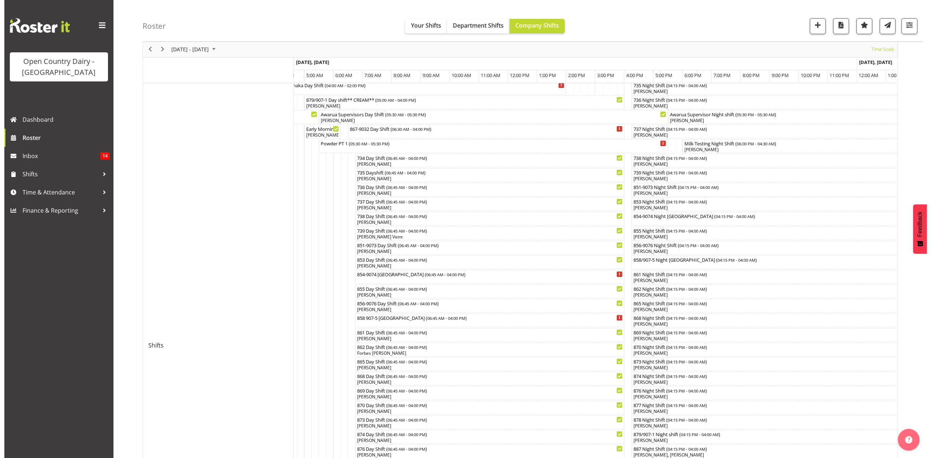
scroll to position [0, 0]
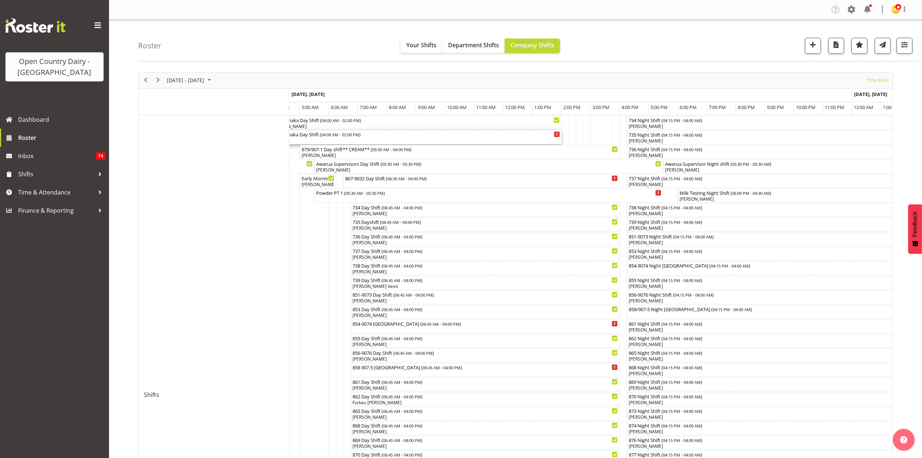
click at [362, 140] on div "883 Wanaka Day Shift ( 04:00 AM - 02:00 PM )" at bounding box center [416, 138] width 288 height 14
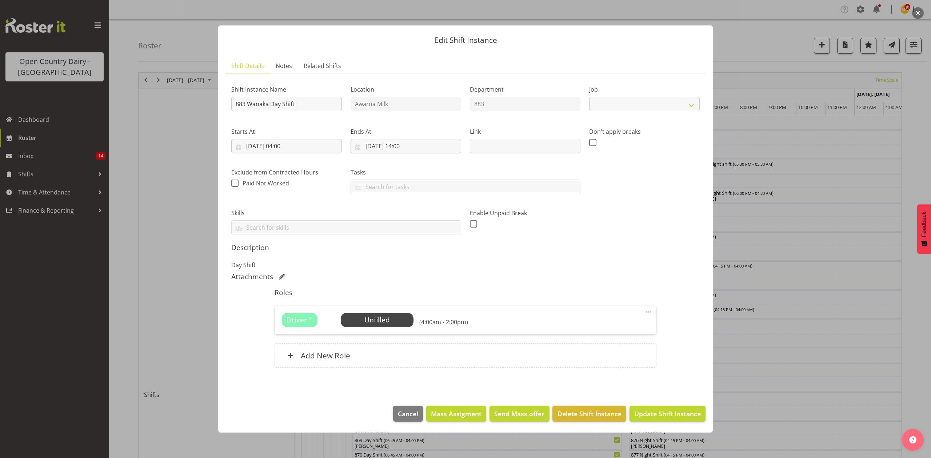
select select "10670"
click at [388, 314] on span "Select Employee" at bounding box center [377, 320] width 73 height 14
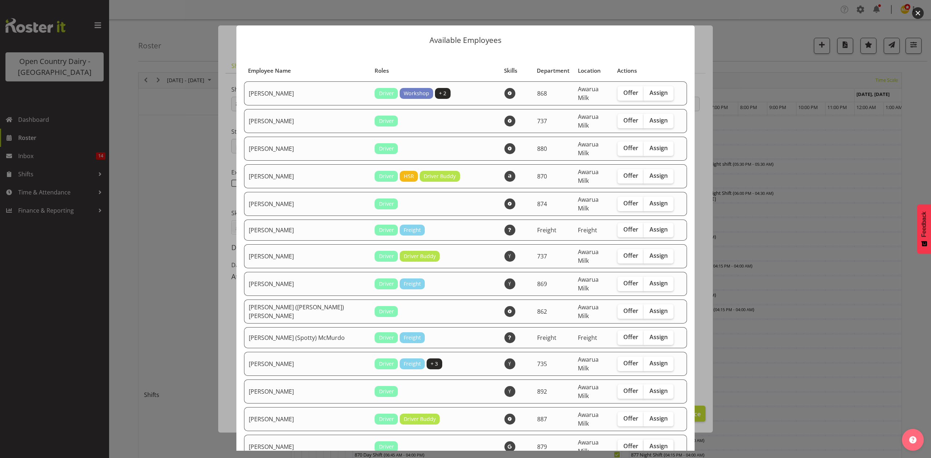
click at [649, 442] on span "Assign" at bounding box center [658, 445] width 18 height 7
click at [648, 444] on input "Assign" at bounding box center [645, 446] width 5 height 5
checkbox input "true"
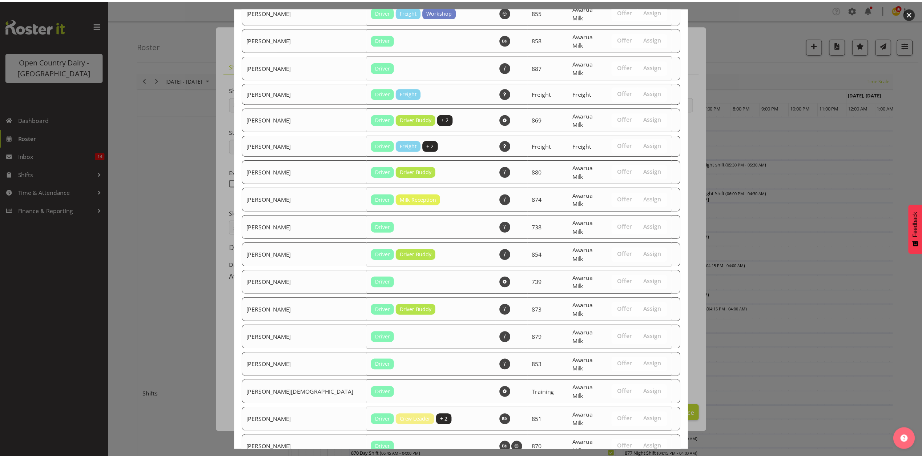
scroll to position [1304, 0]
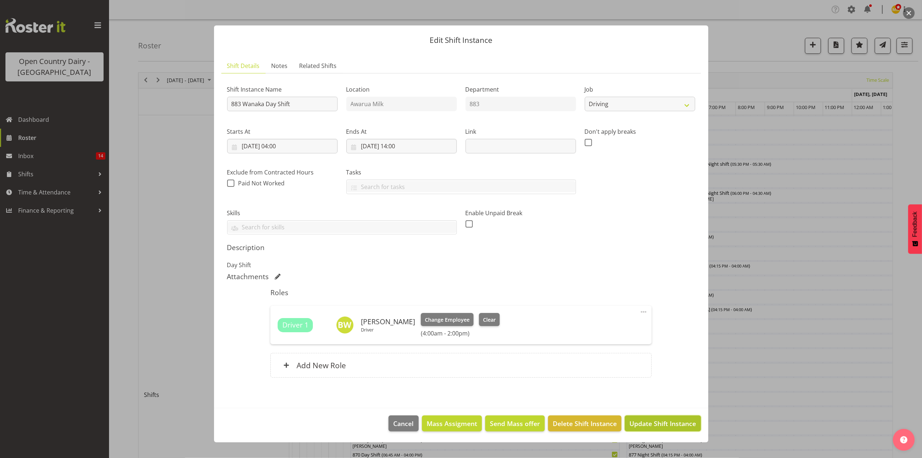
click at [663, 428] on span "Update Shift Instance" at bounding box center [663, 423] width 67 height 9
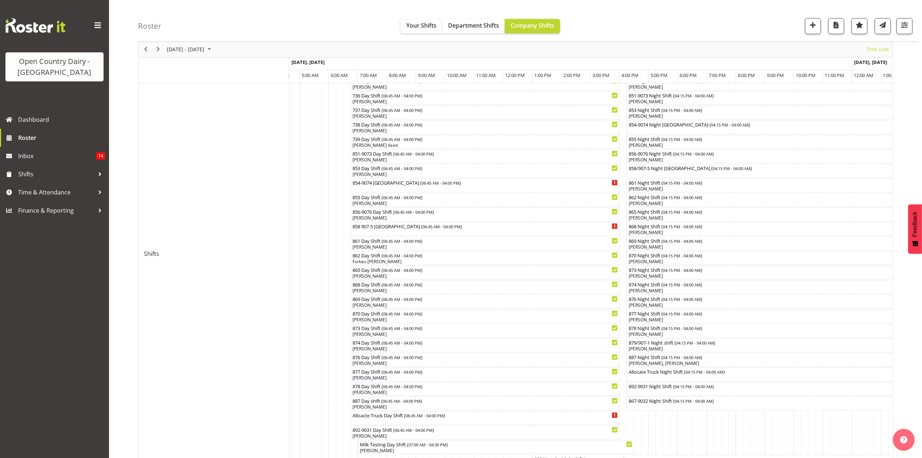
scroll to position [194, 0]
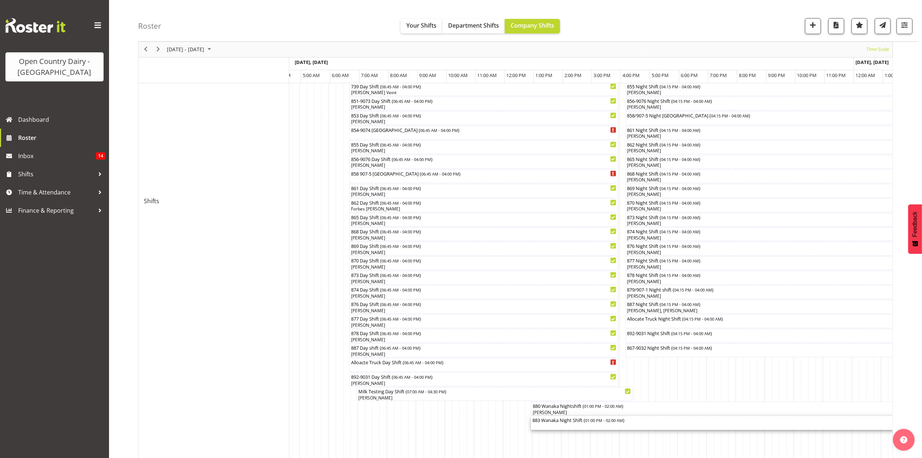
drag, startPoint x: 917, startPoint y: 0, endPoint x: 759, endPoint y: 423, distance: 451.8
click at [756, 427] on div "883 Wanaka Night Shift ( 01:00 PM - 02:00 AM )" at bounding box center [720, 423] width 375 height 14
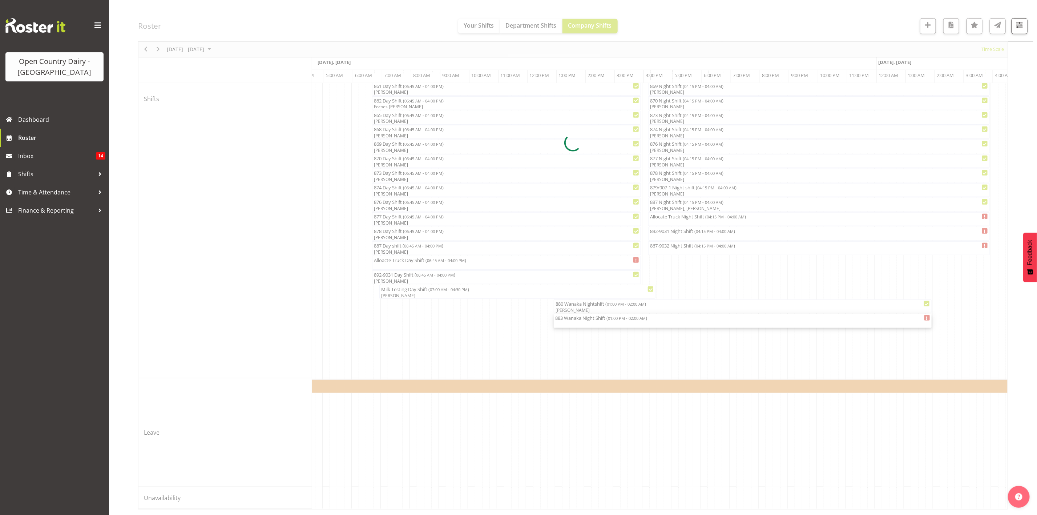
scroll to position [0, 3625]
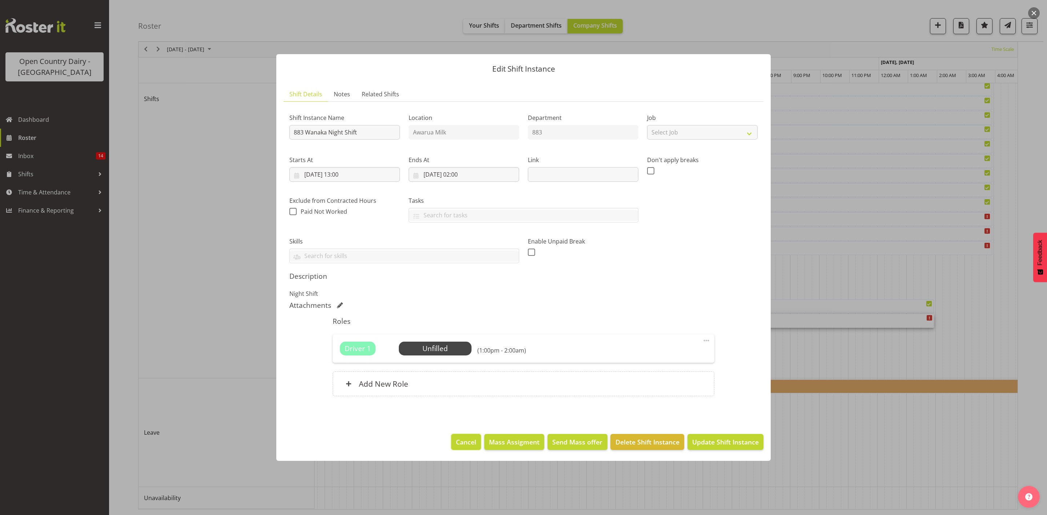
click at [466, 444] on span "Cancel" at bounding box center [466, 441] width 20 height 9
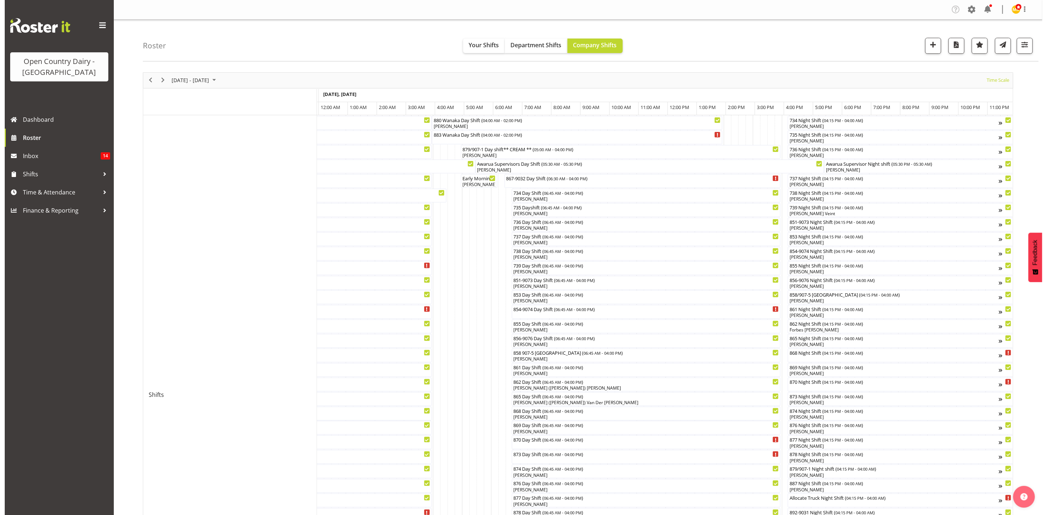
scroll to position [55, 0]
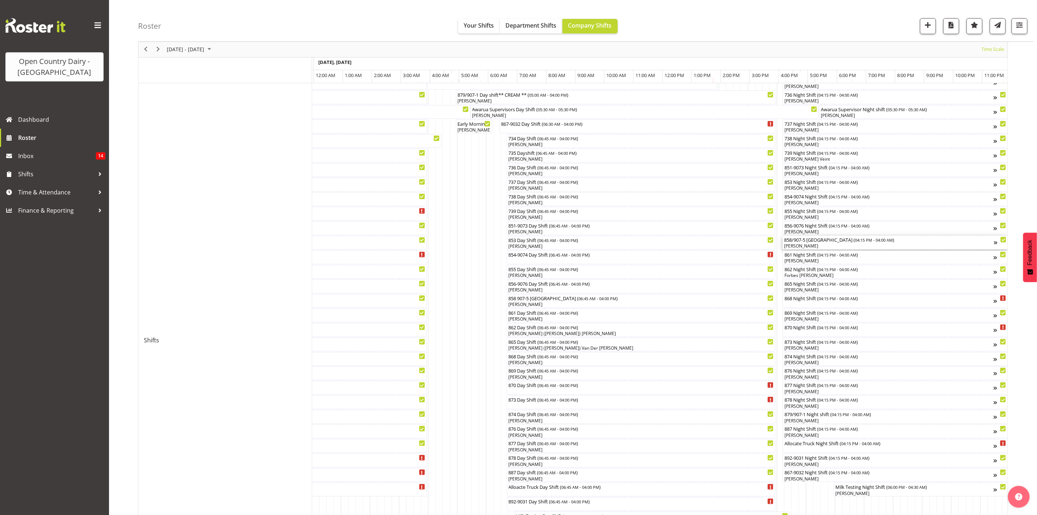
click at [807, 242] on div "858/907-5 [GEOGRAPHIC_DATA] ( 04:15 PM - 04:00 AM )" at bounding box center [889, 239] width 210 height 7
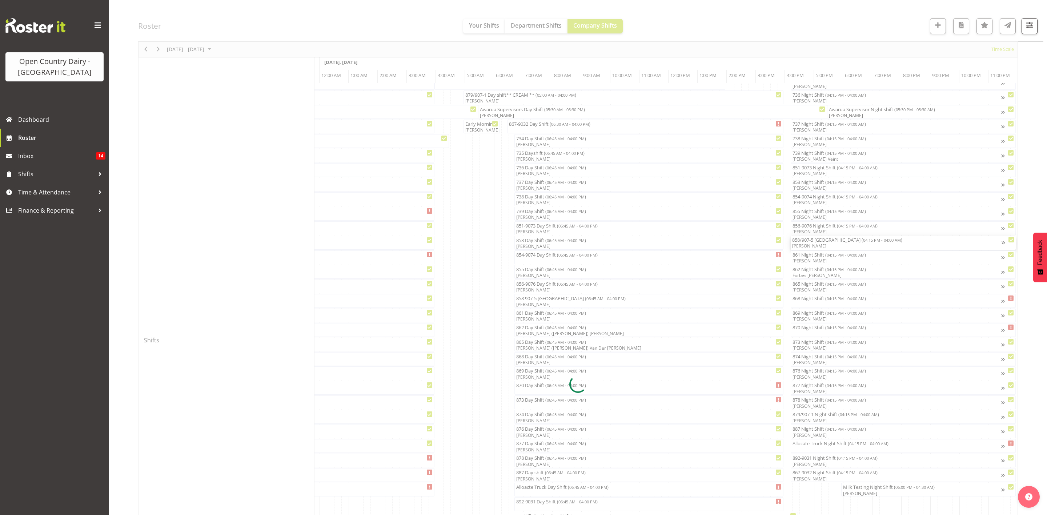
scroll to position [0, 4181]
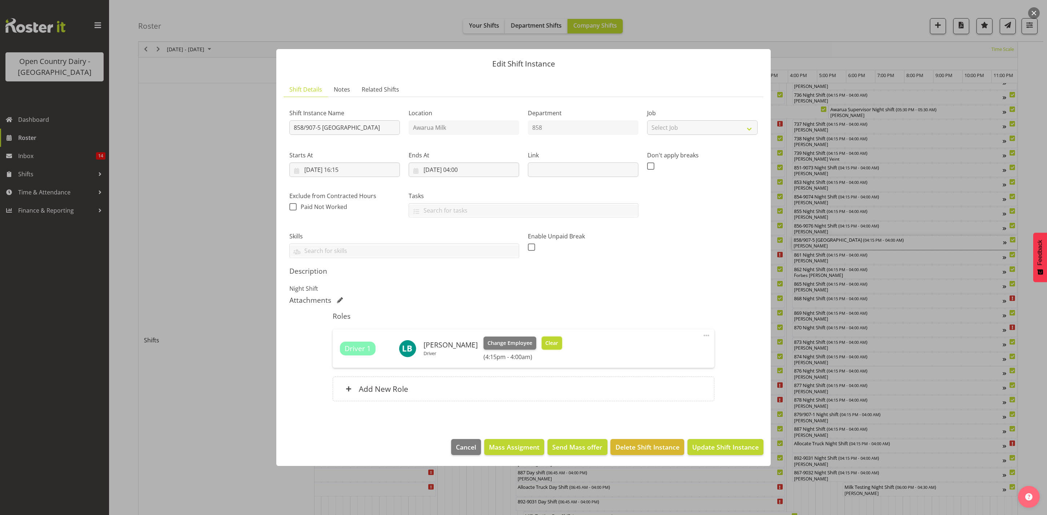
click at [547, 345] on span "Clear" at bounding box center [551, 343] width 13 height 8
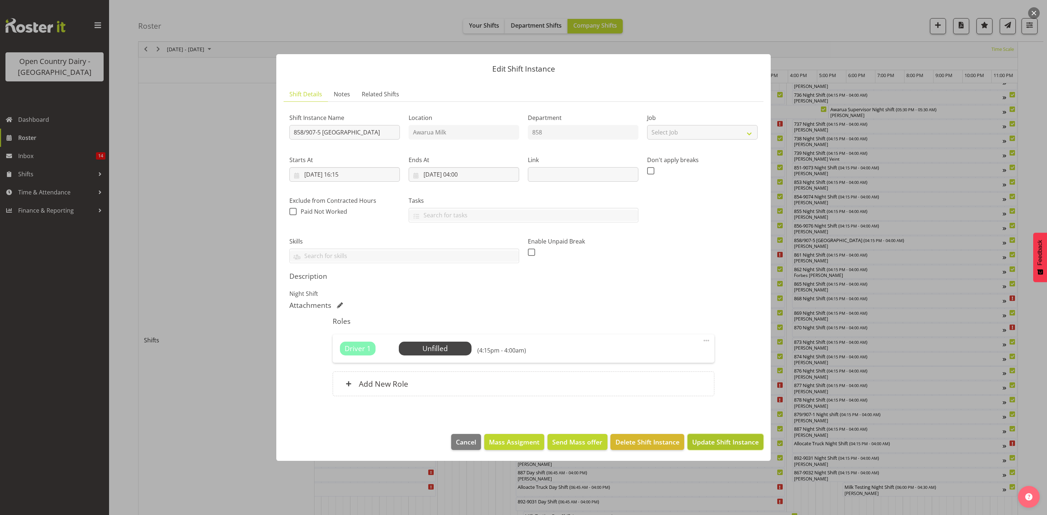
click at [743, 446] on span "Update Shift Instance" at bounding box center [725, 441] width 67 height 9
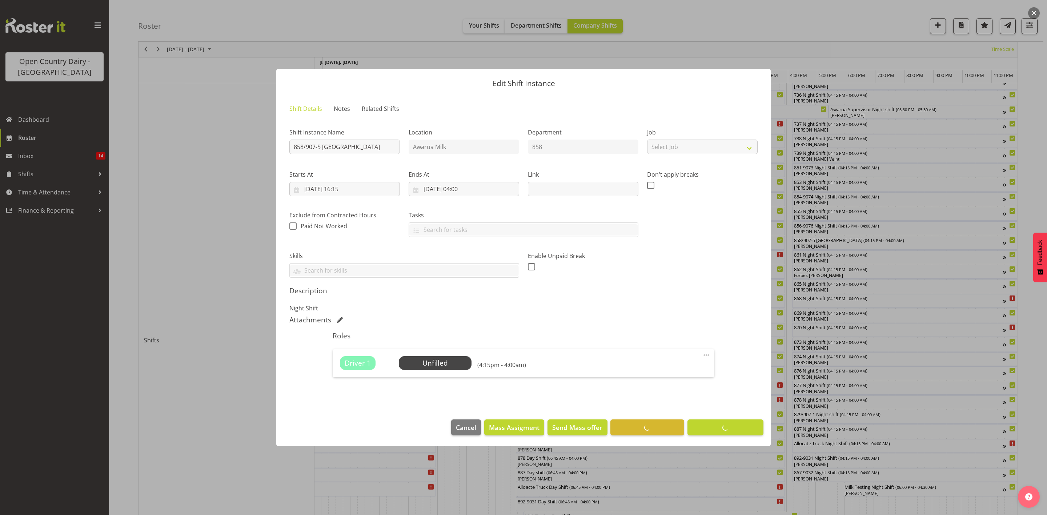
scroll to position [0, 0]
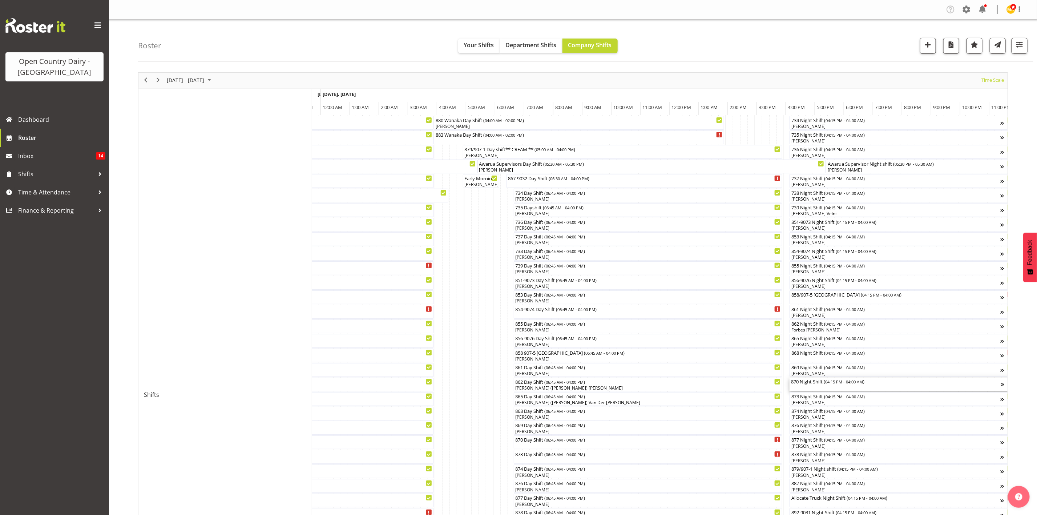
click at [819, 382] on div "870 Night Shift ( 04:15 PM - 04:00 AM )" at bounding box center [896, 381] width 210 height 7
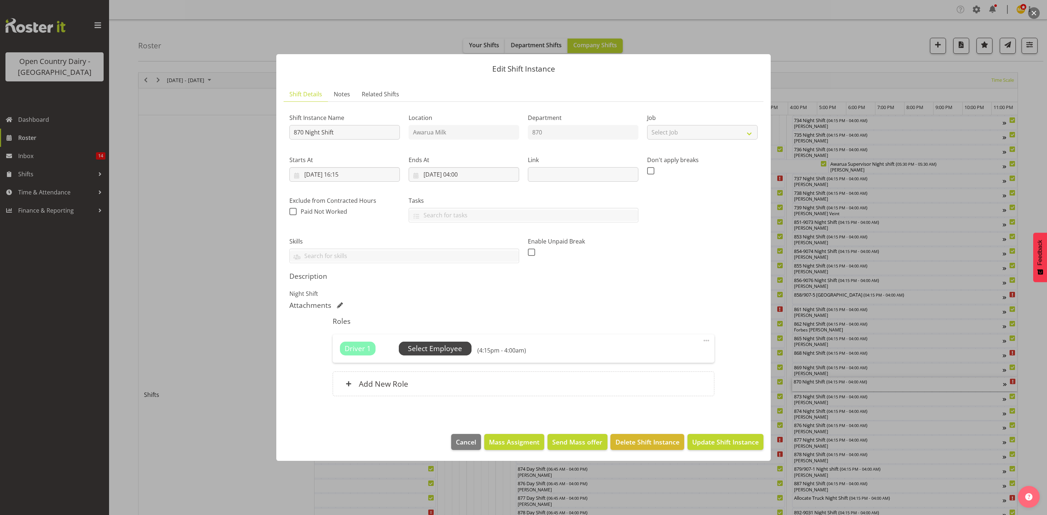
click at [437, 348] on span "Select Employee" at bounding box center [435, 349] width 54 height 11
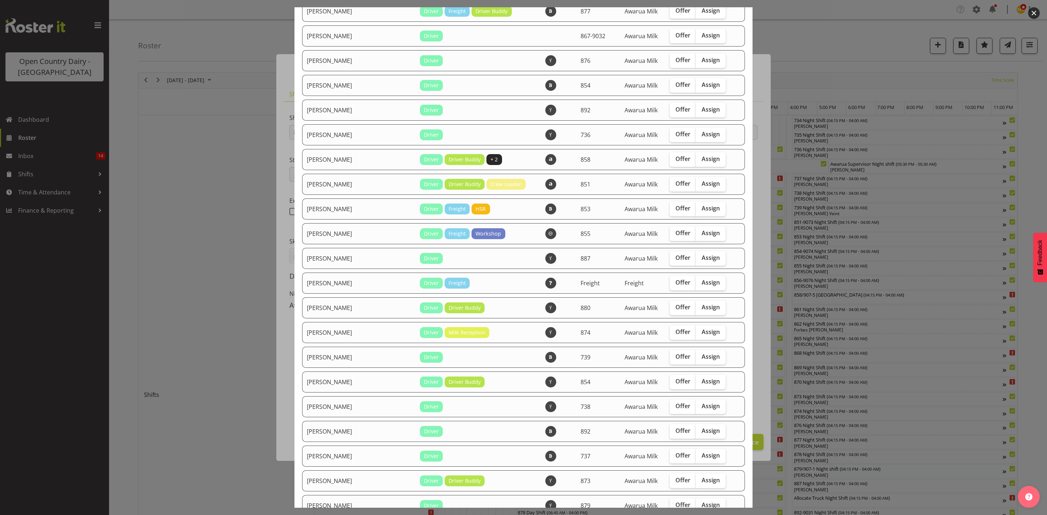
scroll to position [709, 0]
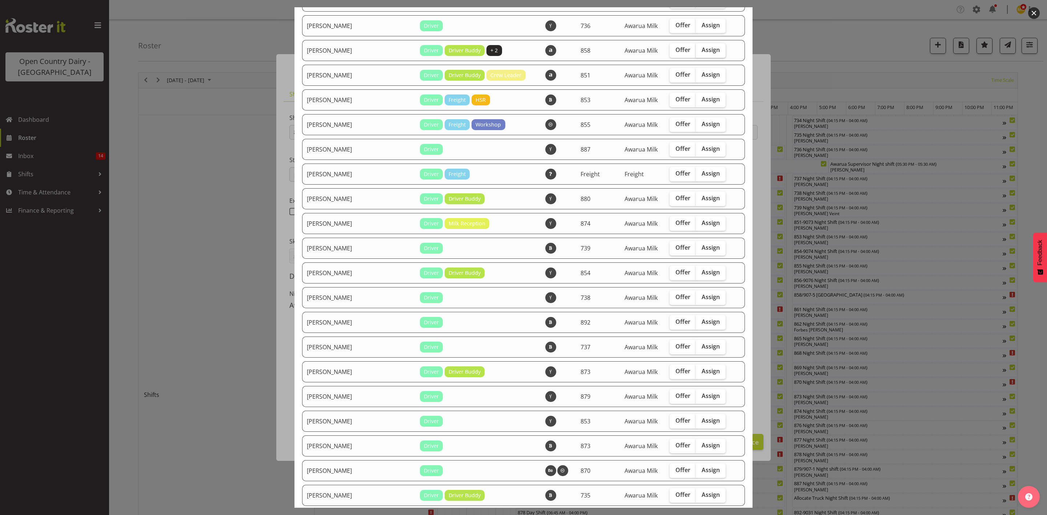
click at [702, 52] on span "Assign" at bounding box center [711, 49] width 18 height 7
click at [699, 52] on input "Assign" at bounding box center [698, 50] width 5 height 5
checkbox input "true"
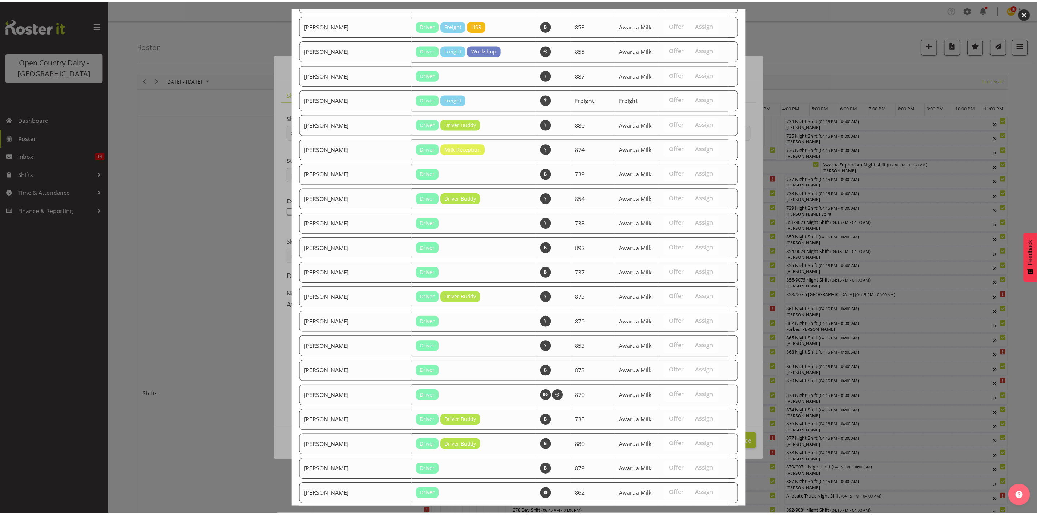
scroll to position [850, 0]
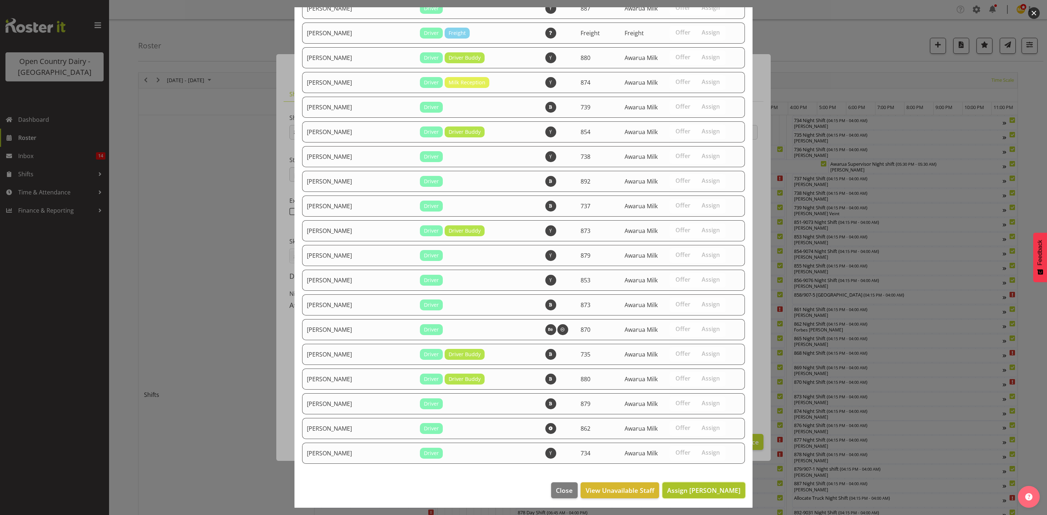
click at [696, 458] on span "Assign [PERSON_NAME]" at bounding box center [703, 490] width 73 height 9
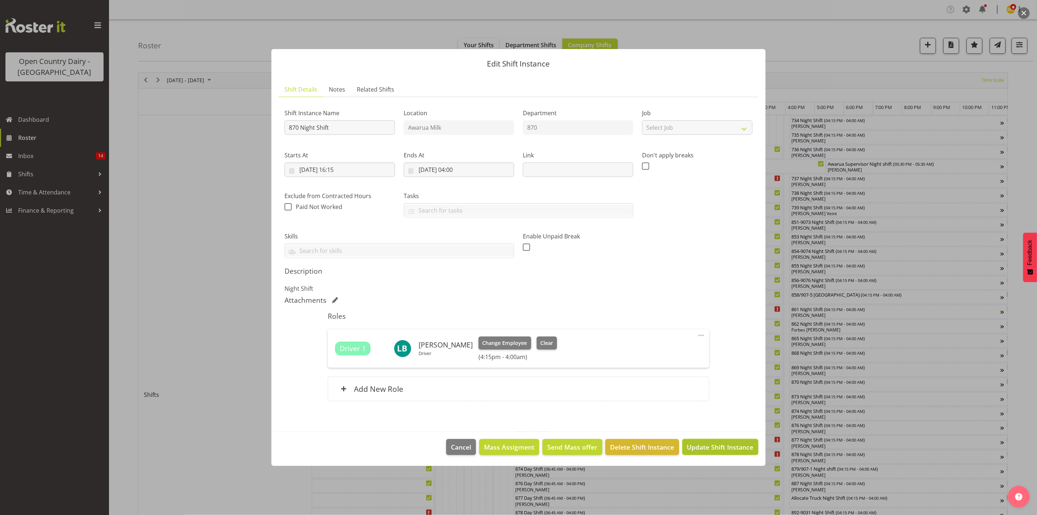
click at [726, 447] on span "Update Shift Instance" at bounding box center [720, 446] width 67 height 9
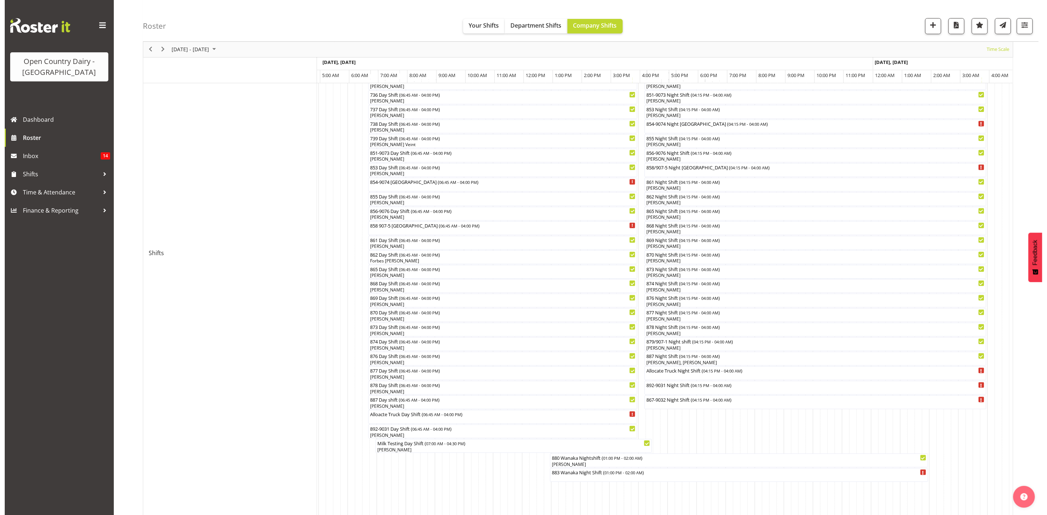
scroll to position [33, 0]
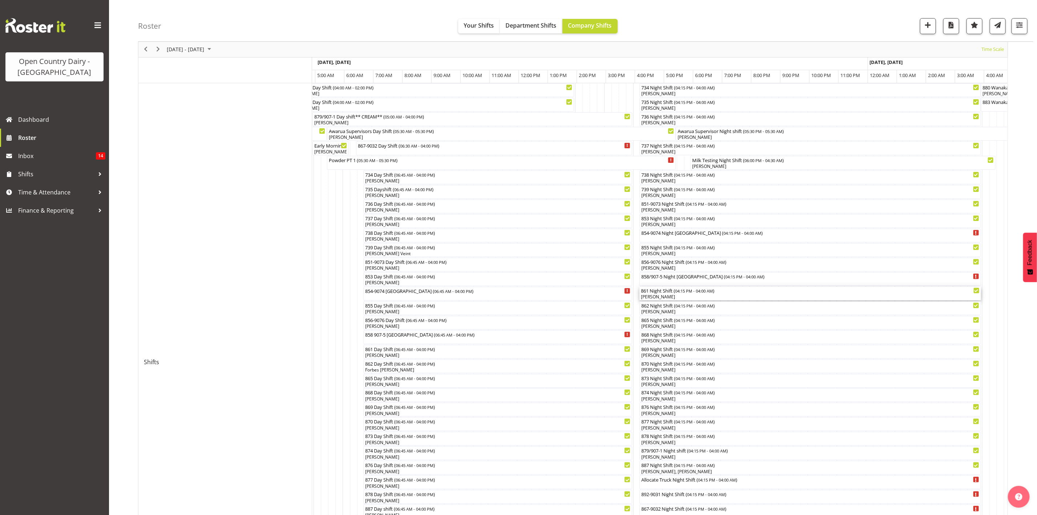
click at [663, 292] on div "861 Night Shift ( 04:15 PM - 04:00 AM )" at bounding box center [810, 290] width 339 height 7
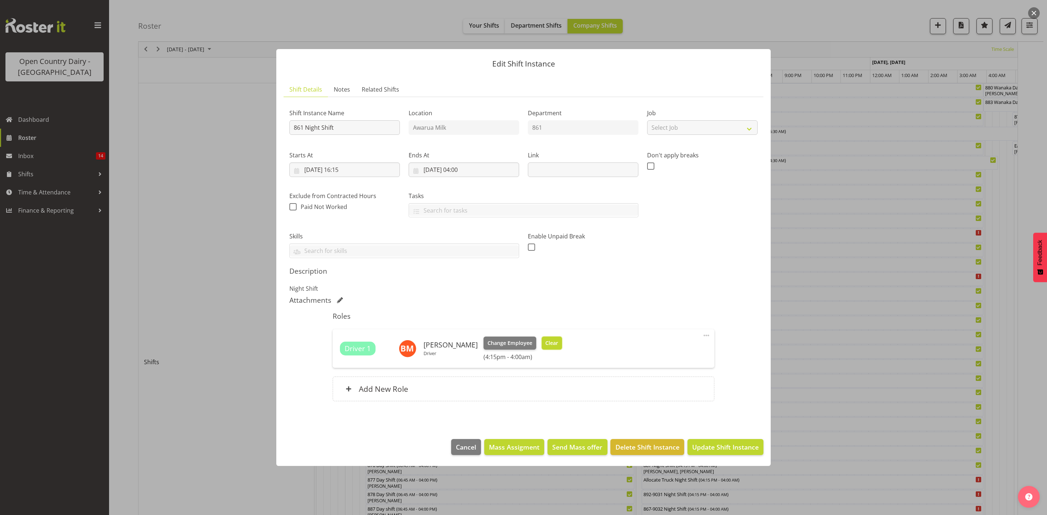
click at [553, 346] on span "Clear" at bounding box center [551, 343] width 13 height 8
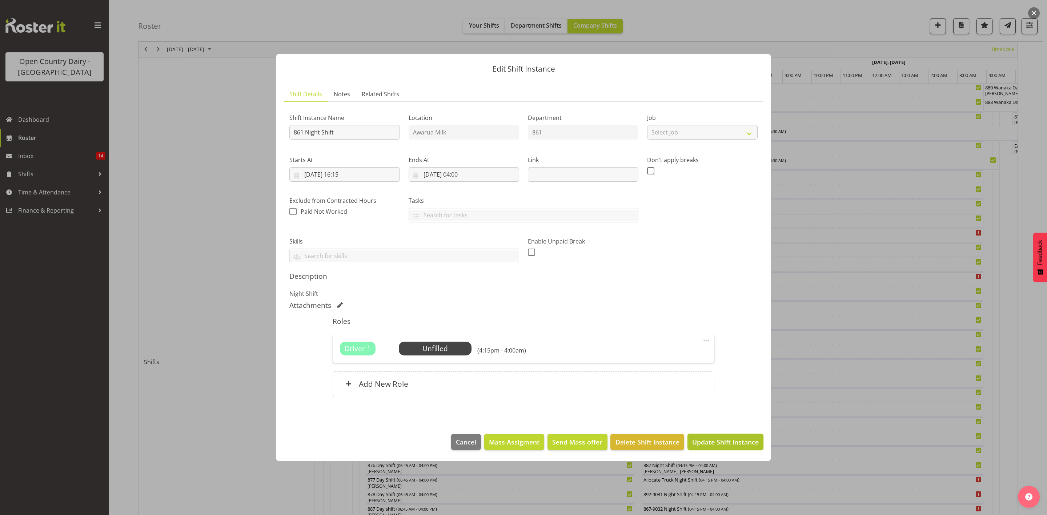
drag, startPoint x: 718, startPoint y: 445, endPoint x: 735, endPoint y: 437, distance: 19.2
click at [719, 446] on span "Update Shift Instance" at bounding box center [725, 441] width 67 height 9
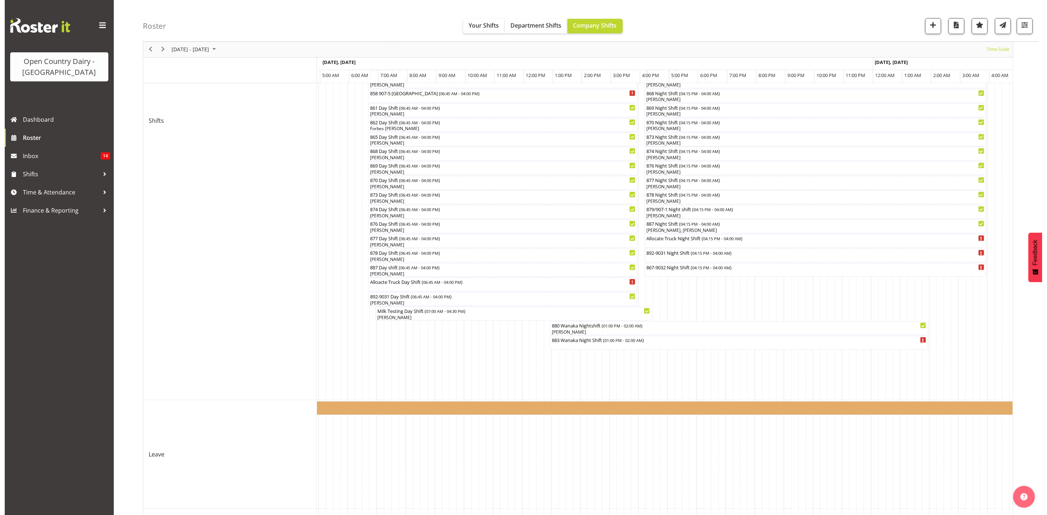
scroll to position [305, 0]
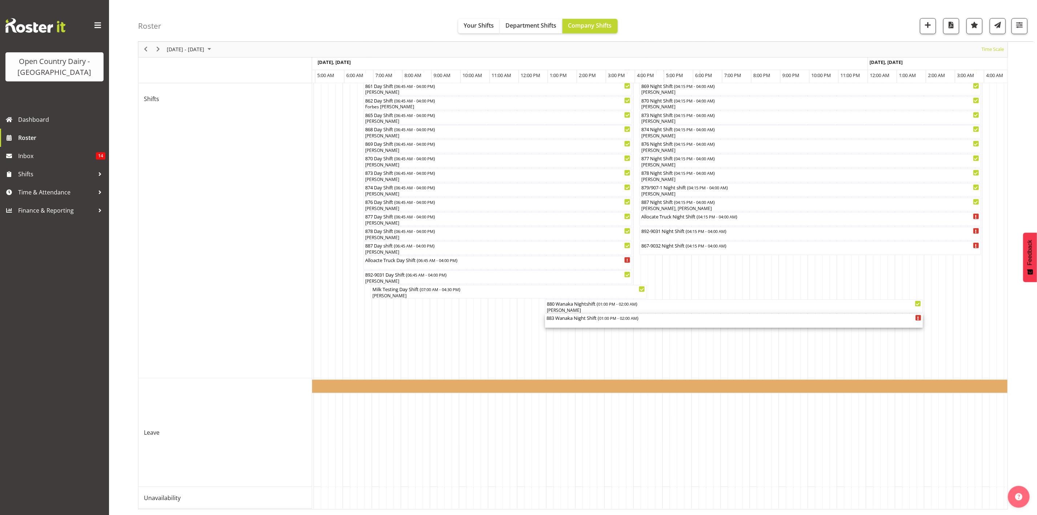
click at [610, 315] on span "01:00 PM - 02:00 AM" at bounding box center [618, 318] width 38 height 6
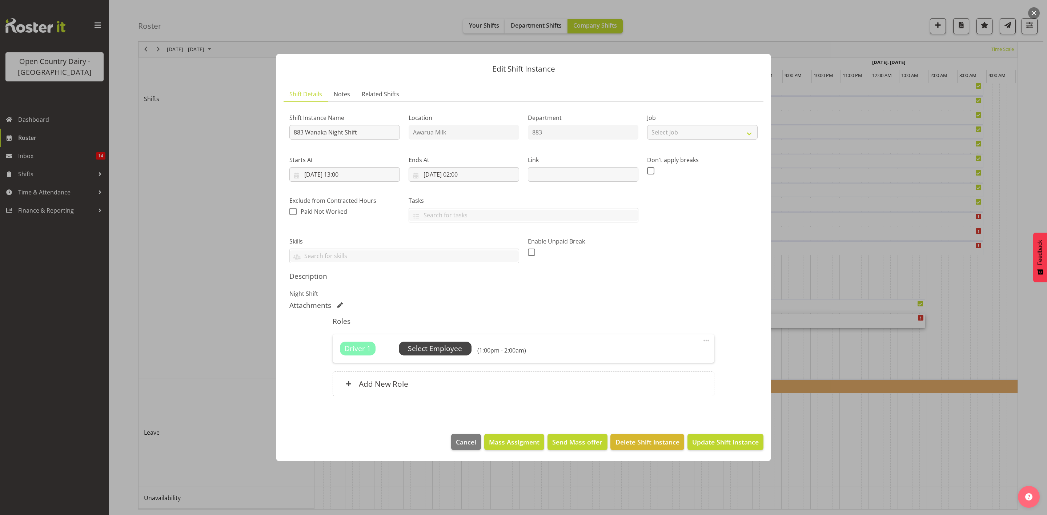
click at [432, 344] on span "Select Employee" at bounding box center [435, 349] width 54 height 11
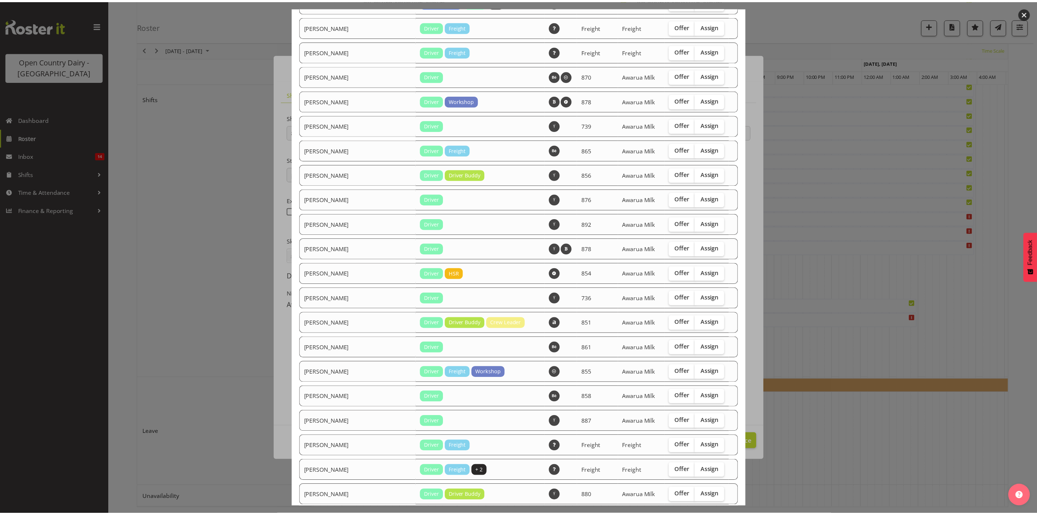
scroll to position [800, 0]
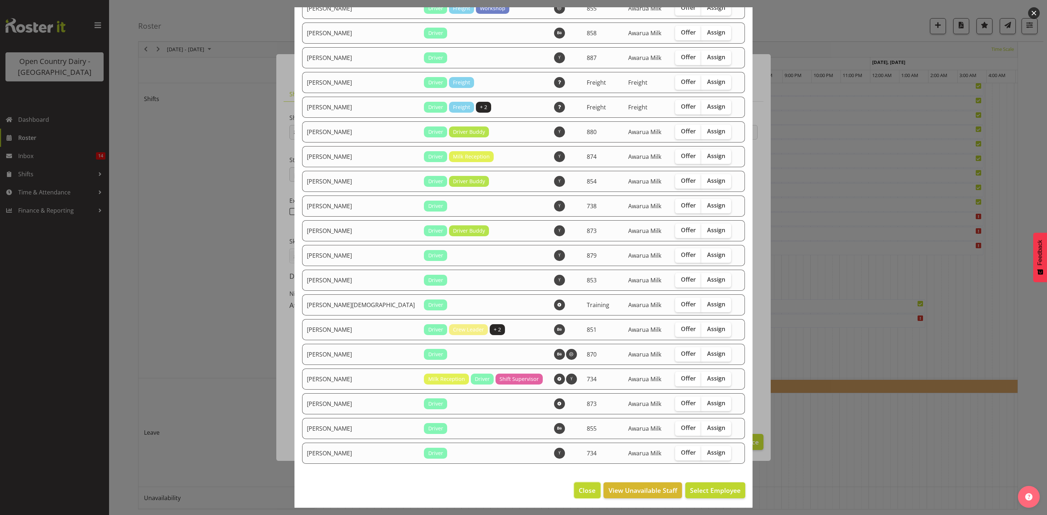
click at [583, 458] on span "Close" at bounding box center [587, 490] width 17 height 9
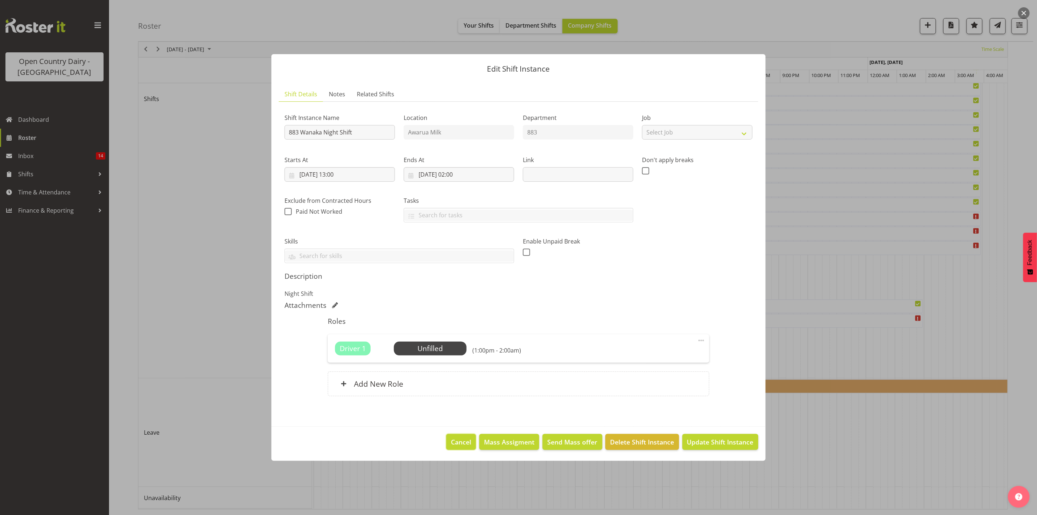
click at [469, 440] on span "Cancel" at bounding box center [461, 441] width 20 height 9
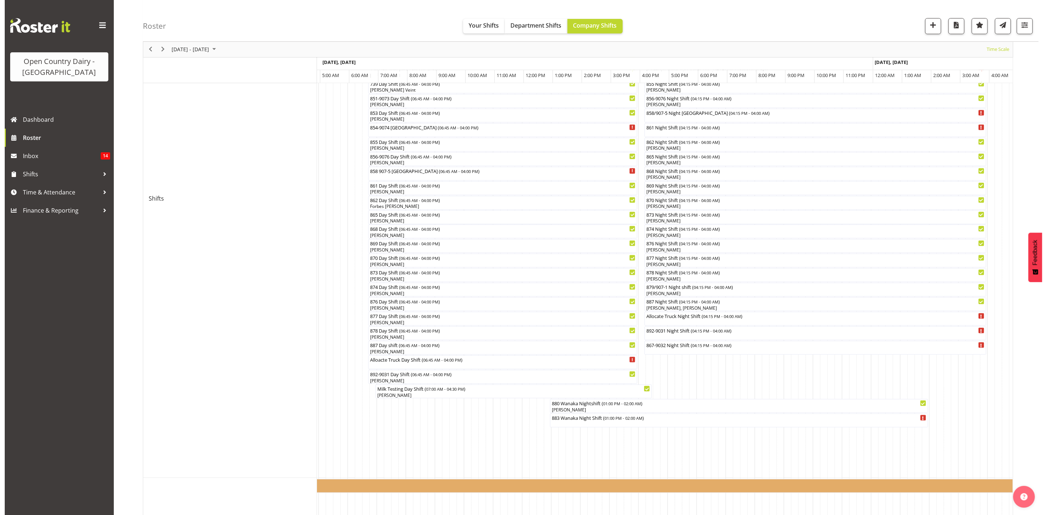
scroll to position [142, 0]
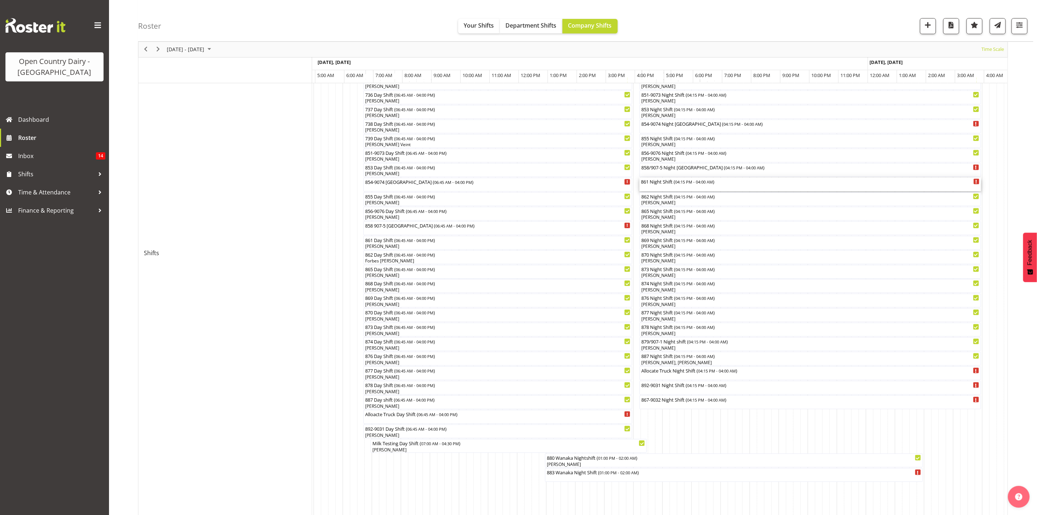
click at [672, 181] on div "861 Night Shift ( 04:15 PM - 04:00 AM )" at bounding box center [810, 181] width 339 height 7
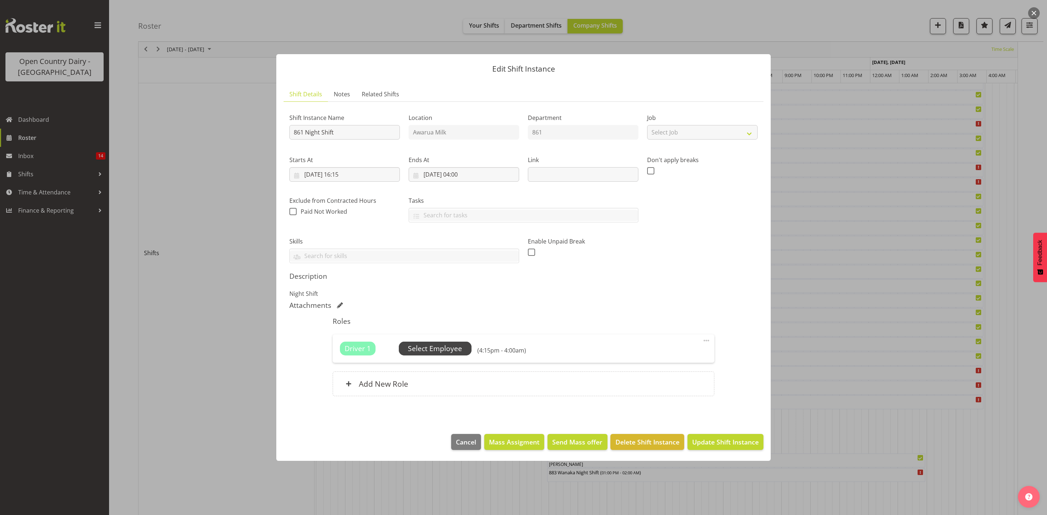
click at [420, 344] on span "Select Employee" at bounding box center [435, 349] width 54 height 11
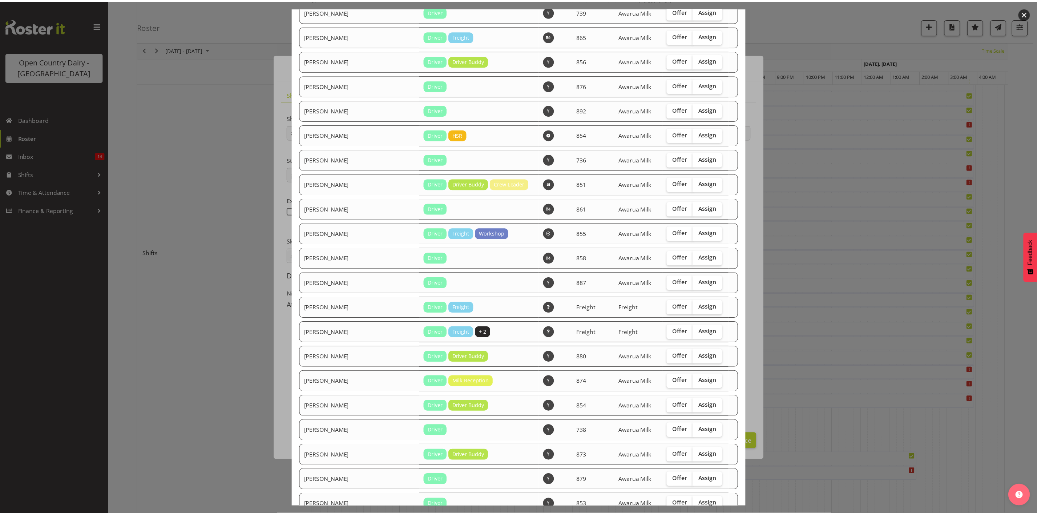
scroll to position [776, 0]
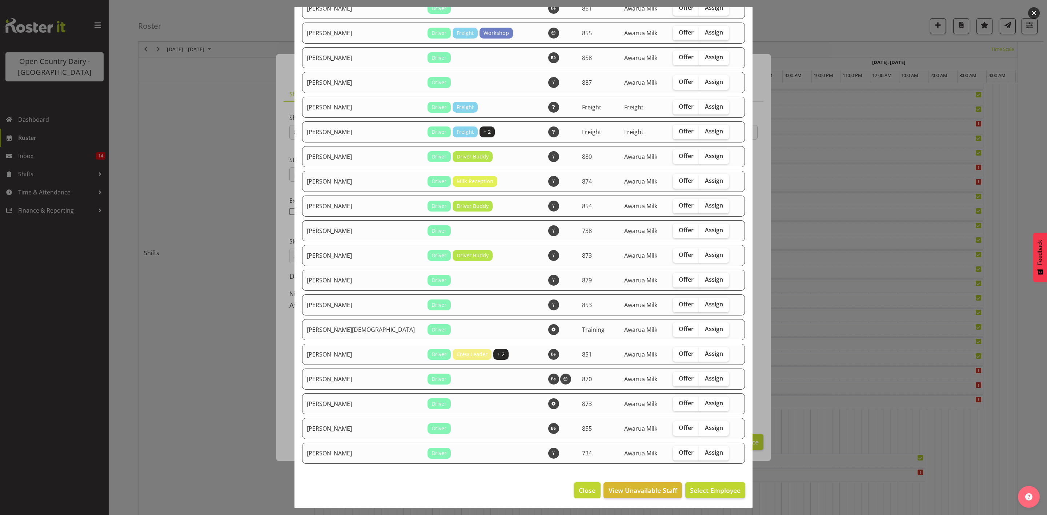
click at [579, 458] on span "Close" at bounding box center [587, 490] width 17 height 9
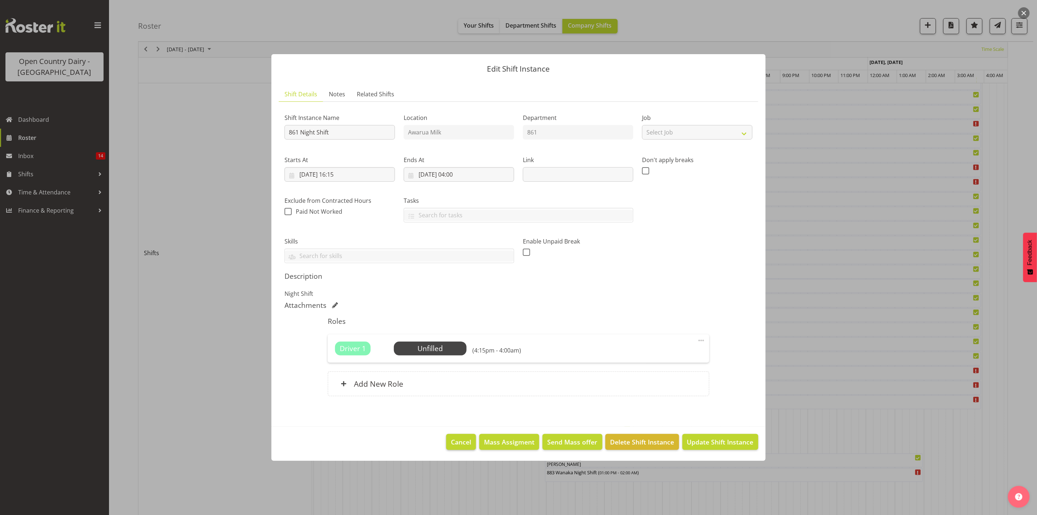
click at [458, 446] on span "Cancel" at bounding box center [461, 441] width 20 height 9
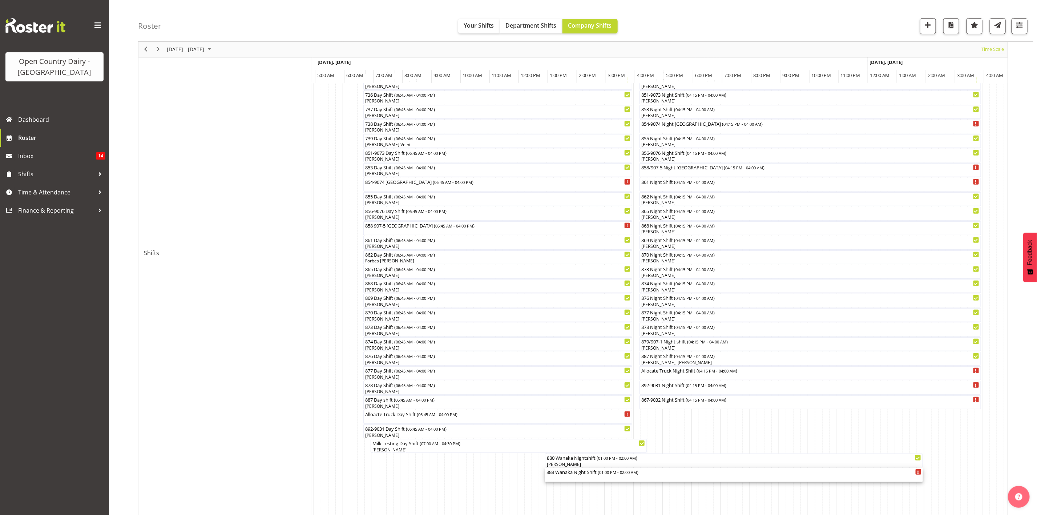
click at [576, 458] on div "883 Wanaka Night Shift ( 01:00 PM - 02:00 AM )" at bounding box center [734, 471] width 375 height 7
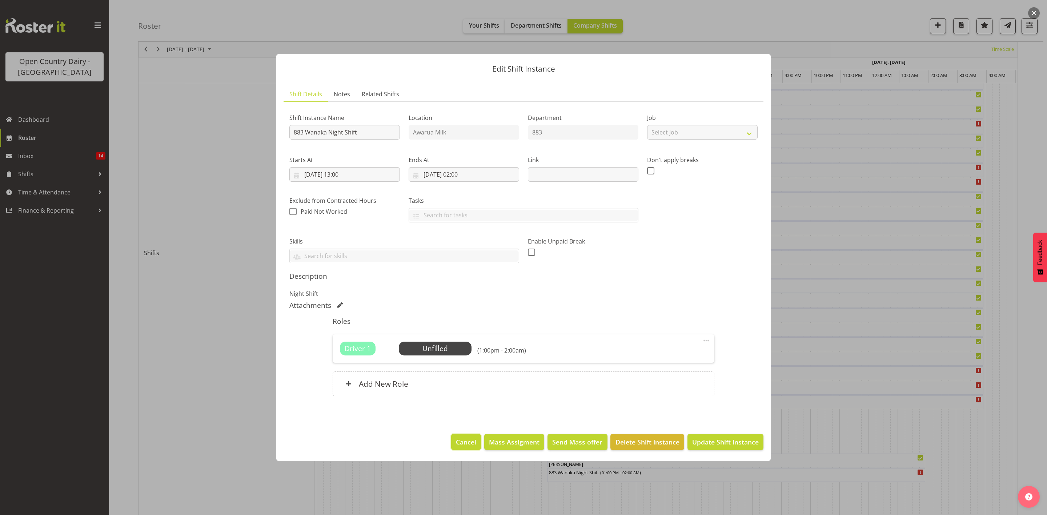
click at [461, 437] on button "Cancel" at bounding box center [466, 442] width 30 height 16
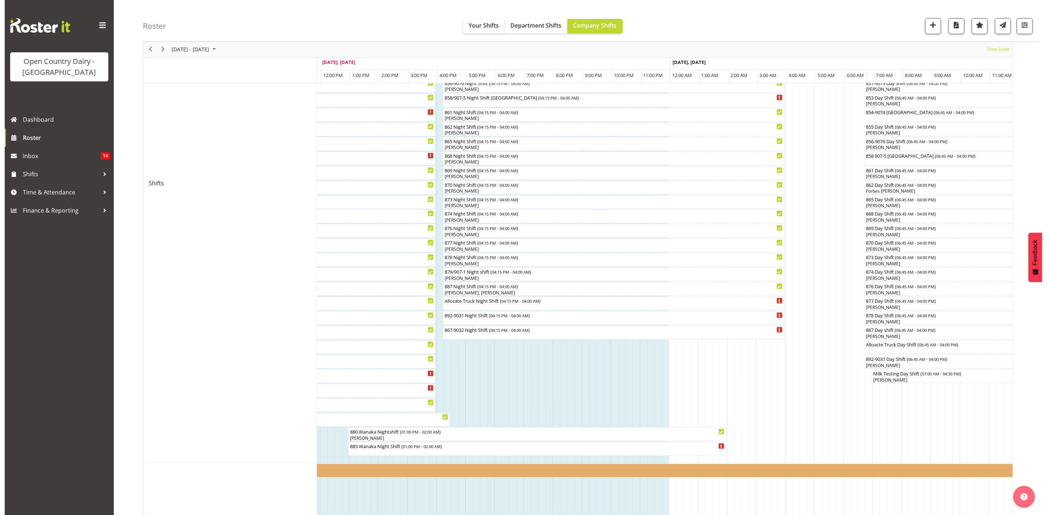
scroll to position [87, 0]
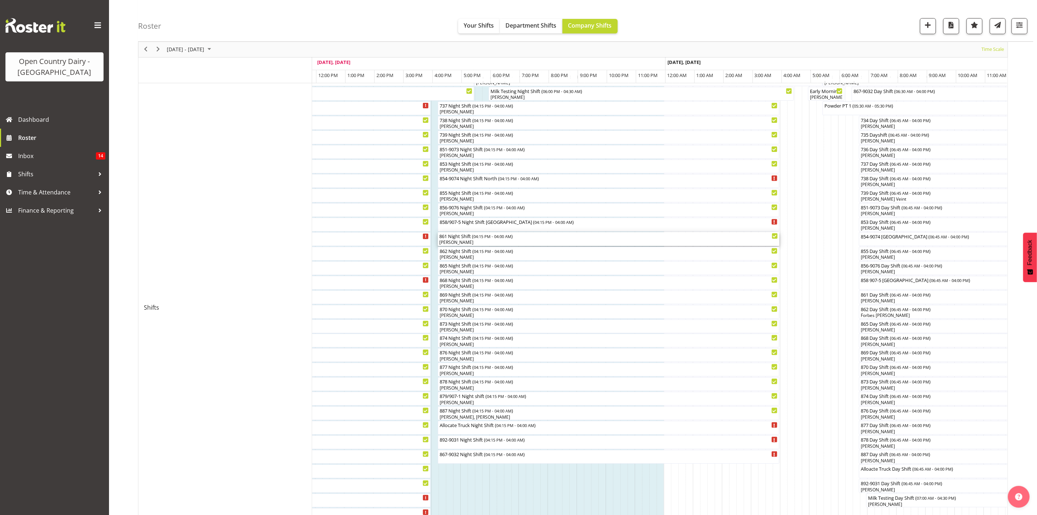
click at [483, 241] on div "[PERSON_NAME]" at bounding box center [608, 242] width 339 height 7
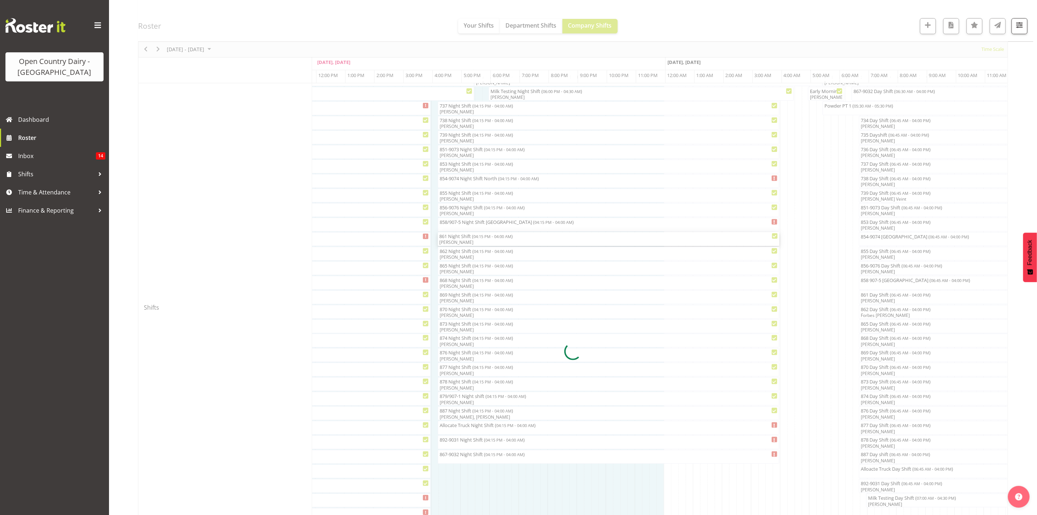
select select "9"
select select "2025"
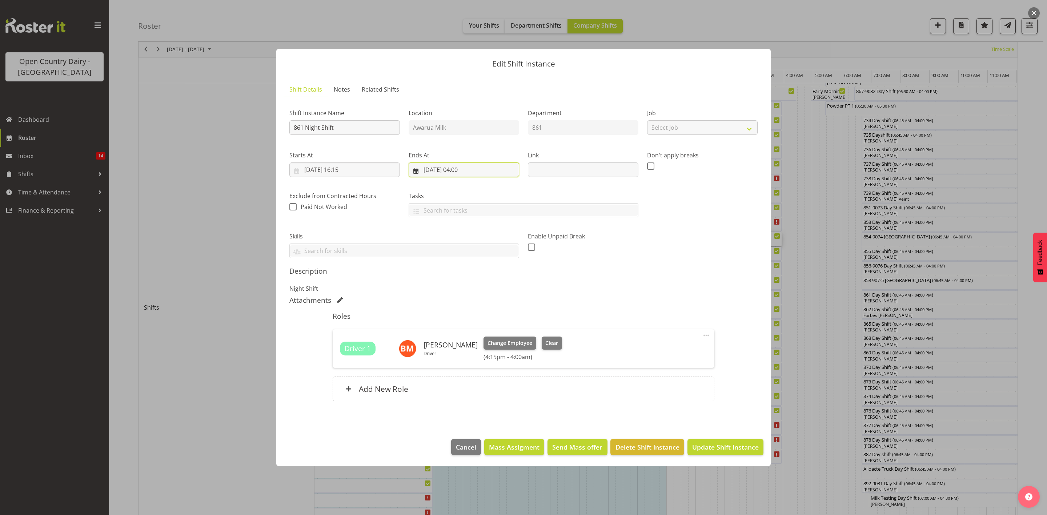
click at [467, 167] on input "[DATE] 04:00" at bounding box center [464, 169] width 111 height 15
click at [467, 321] on select "00 01 02 03 04 05 06 07 08 09 10 11 12 13 14 15 16 17 18 19 20 21 22 23" at bounding box center [464, 324] width 16 height 15
select select "2"
click at [456, 317] on select "00 01 02 03 04 05 06 07 08 09 10 11 12 13 14 15 16 17 18 19 20 21 22 23" at bounding box center [464, 324] width 16 height 15
type input "[DATE] 02:00"
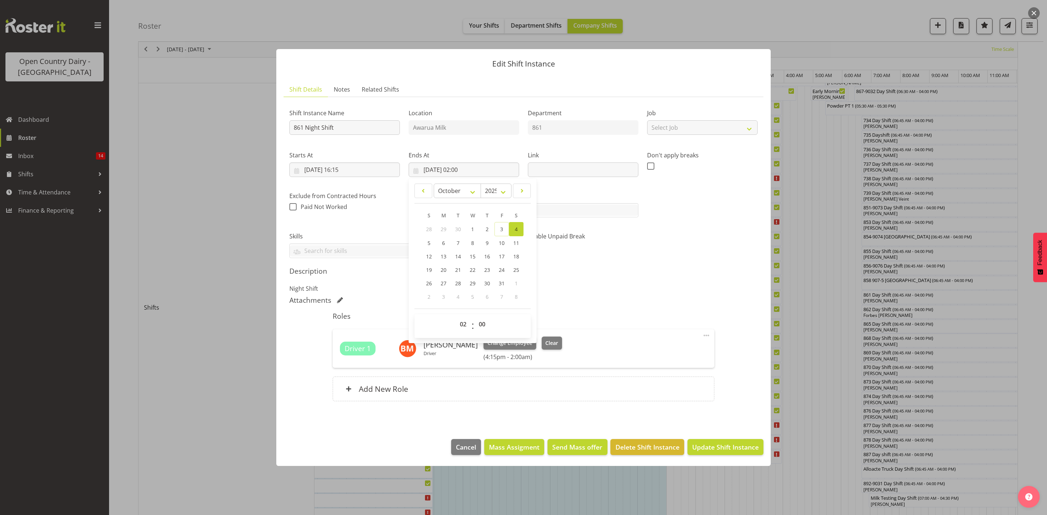
click at [622, 323] on div "Roles Driver 1 [PERSON_NAME] Driver Change Employee Clear (4:15pm - 2:00am) Edi…" at bounding box center [523, 359] width 390 height 103
click at [728, 447] on span "Update Shift Instance" at bounding box center [725, 446] width 67 height 9
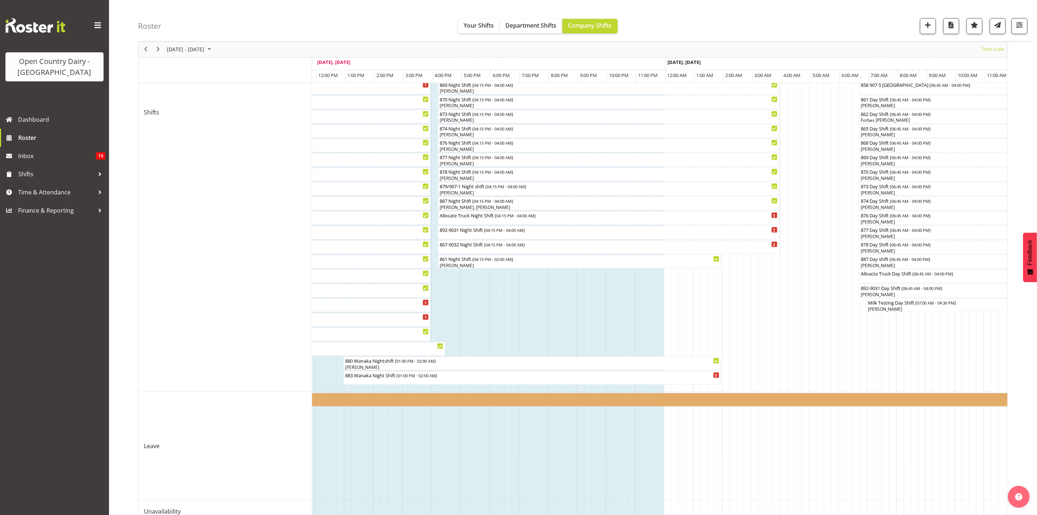
scroll to position [305, 0]
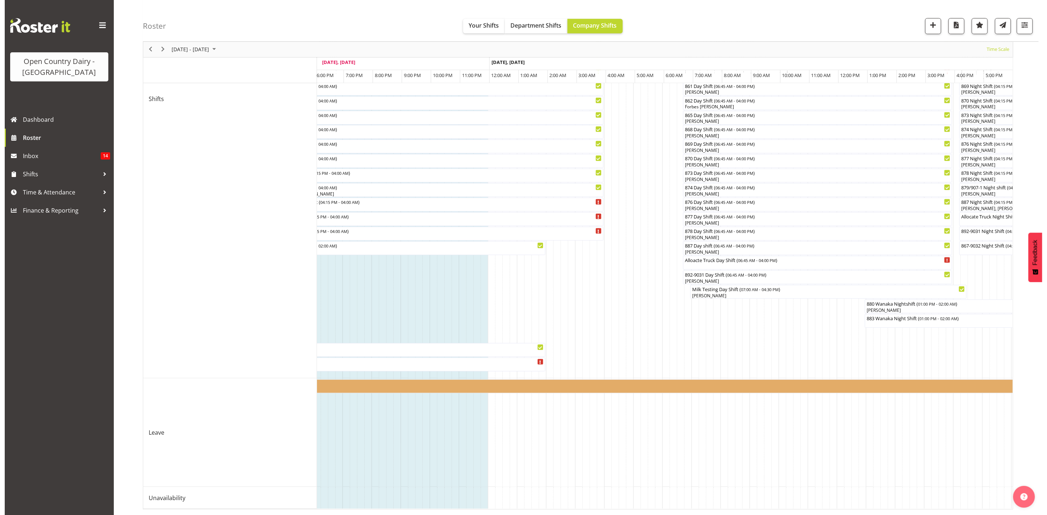
scroll to position [0, 3437]
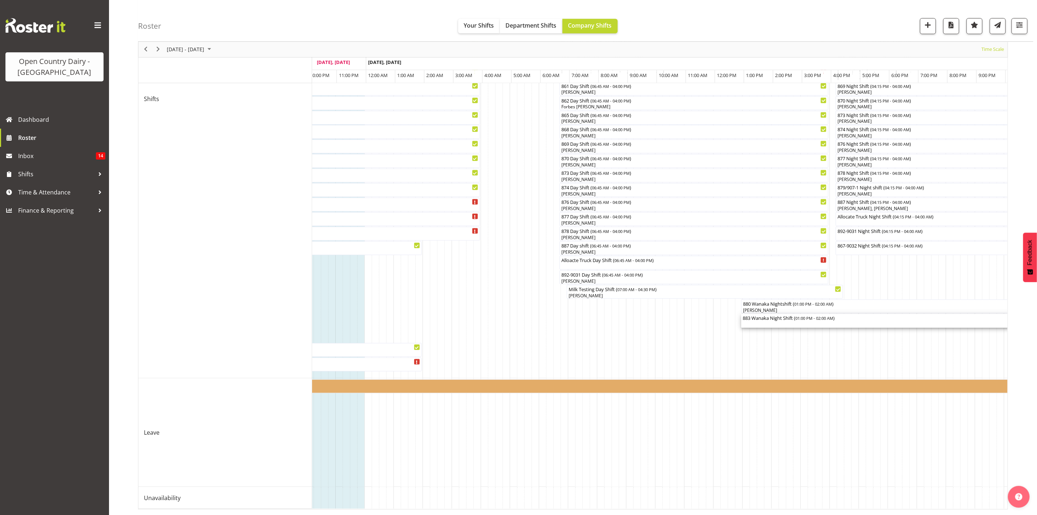
click at [775, 314] on div "883 Wanaka Night Shift ( 01:00 PM - 02:00 AM )" at bounding box center [930, 317] width 375 height 7
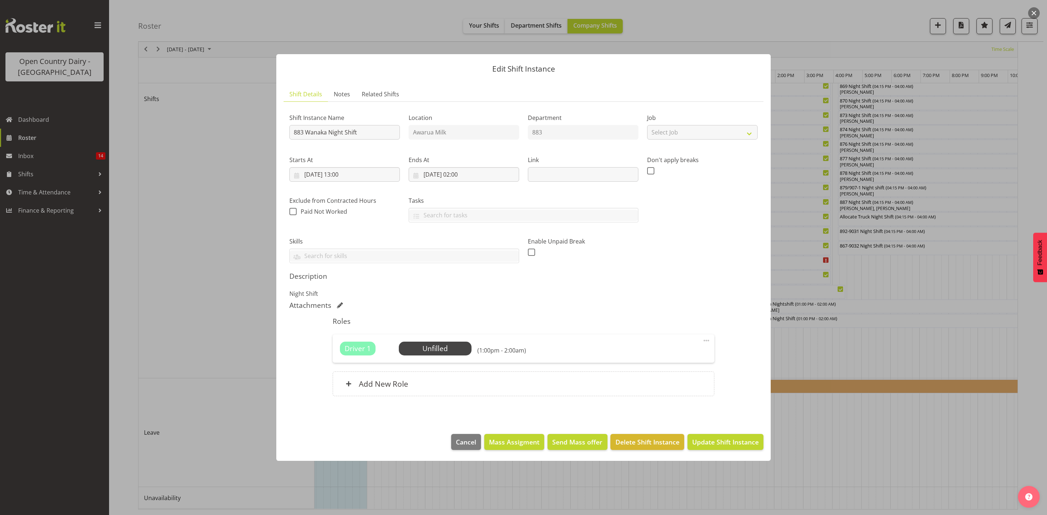
click at [454, 357] on div "Driver 1 Unfilled Select Employee (1:00pm - 2:00am) Edit Cover Role Delete" at bounding box center [523, 348] width 381 height 28
click at [453, 348] on span "Select Employee" at bounding box center [435, 349] width 54 height 11
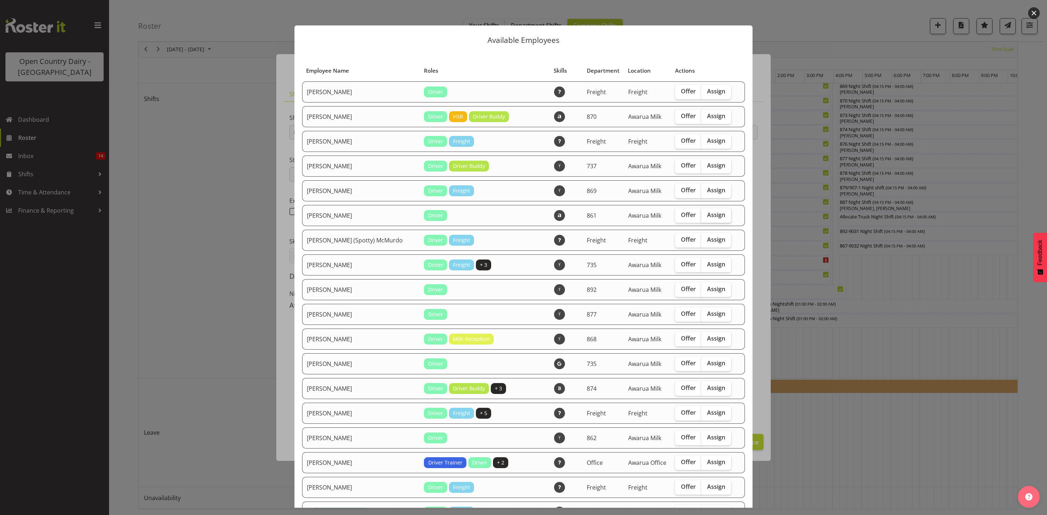
click at [707, 216] on span "Assign" at bounding box center [716, 214] width 18 height 7
click at [702, 216] on input "Assign" at bounding box center [703, 215] width 5 height 5
checkbox input "true"
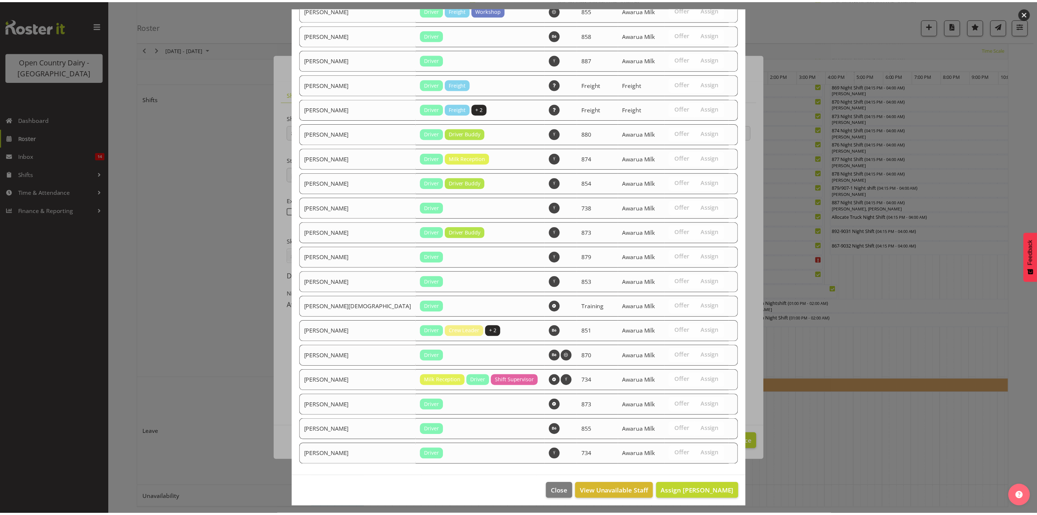
scroll to position [825, 0]
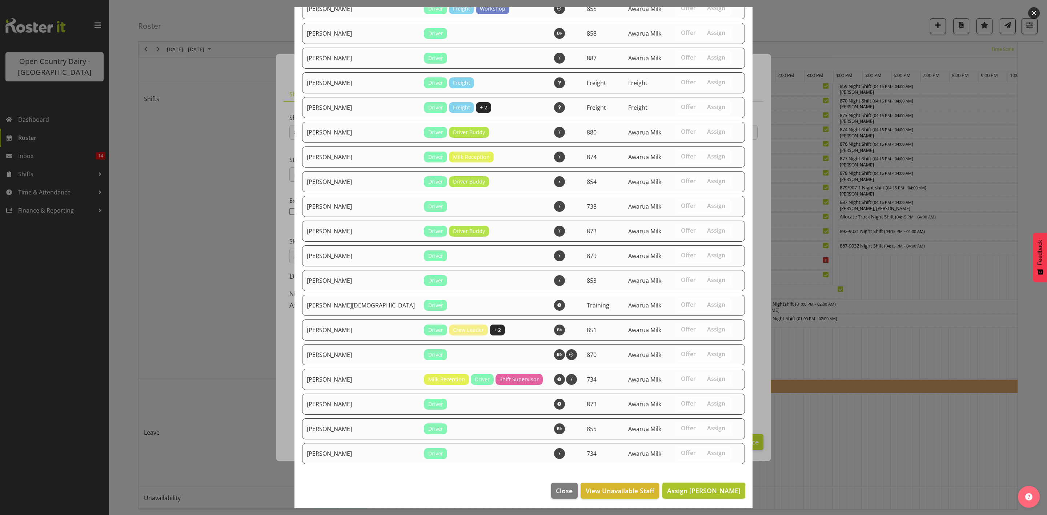
click at [703, 490] on span "Assign Barry McIntosh" at bounding box center [703, 490] width 73 height 9
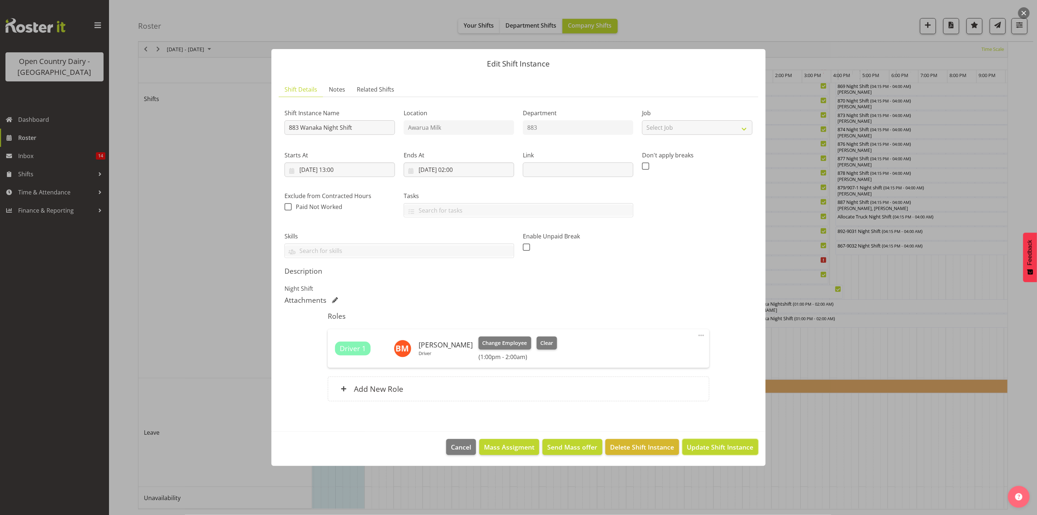
click at [735, 449] on span "Update Shift Instance" at bounding box center [720, 446] width 67 height 9
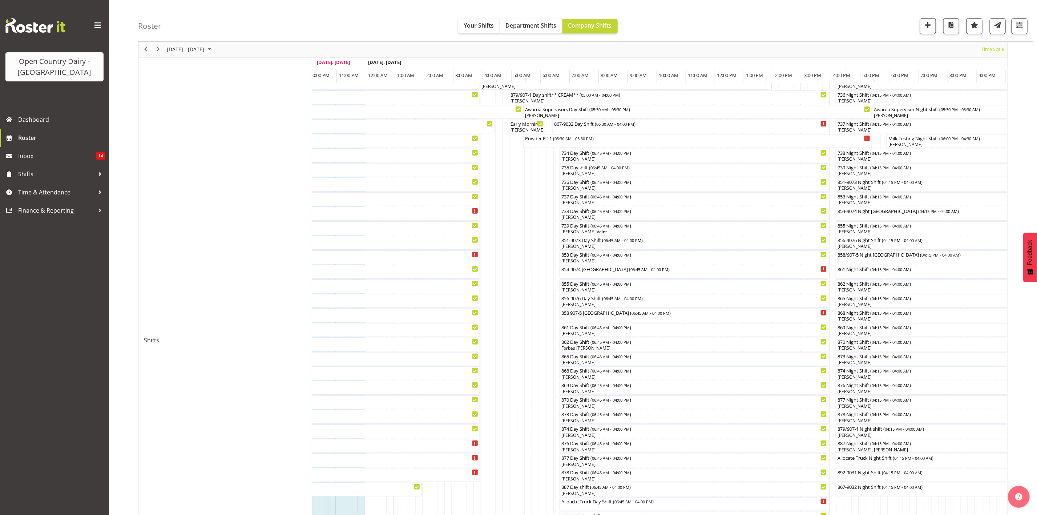
scroll to position [109, 0]
